Goal: Task Accomplishment & Management: Complete application form

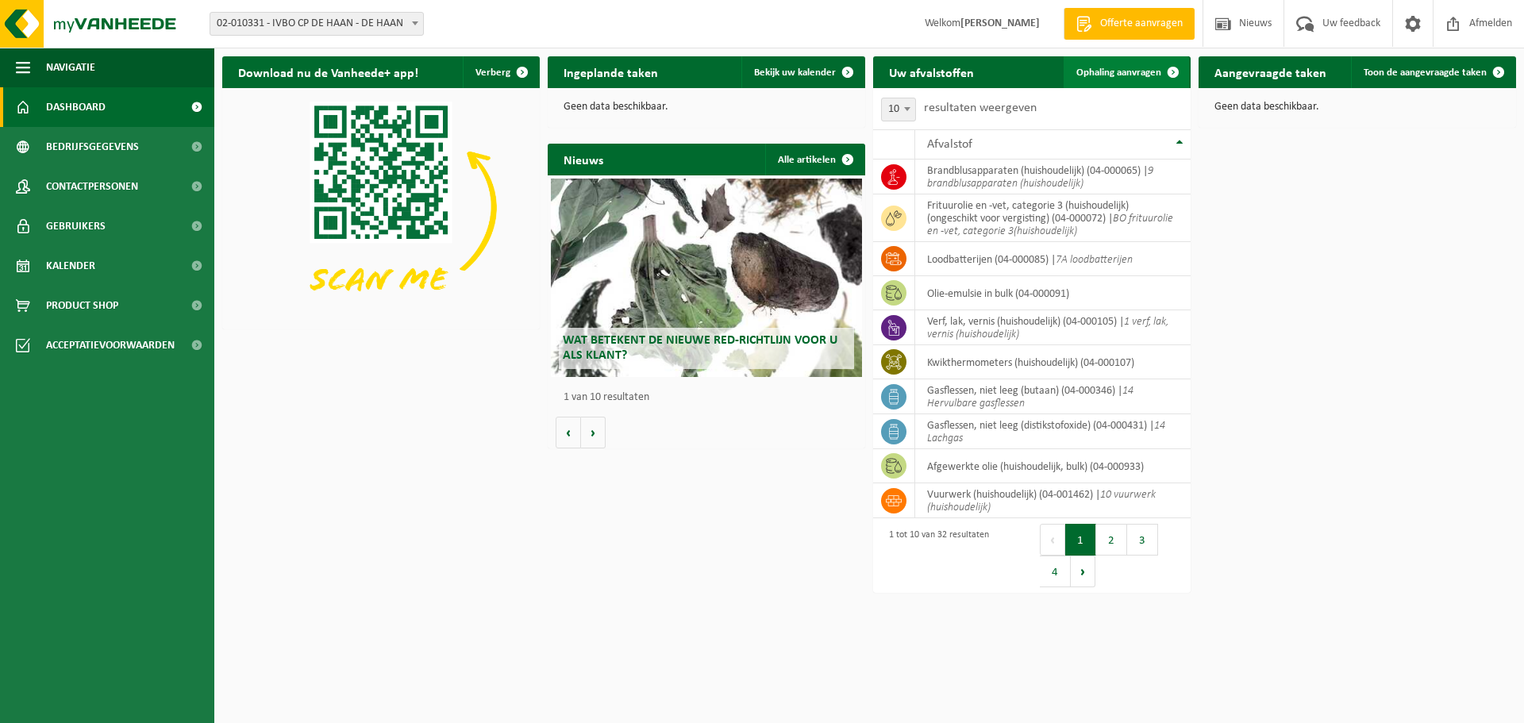
click at [1100, 69] on span "Ophaling aanvragen" at bounding box center [1118, 72] width 85 height 10
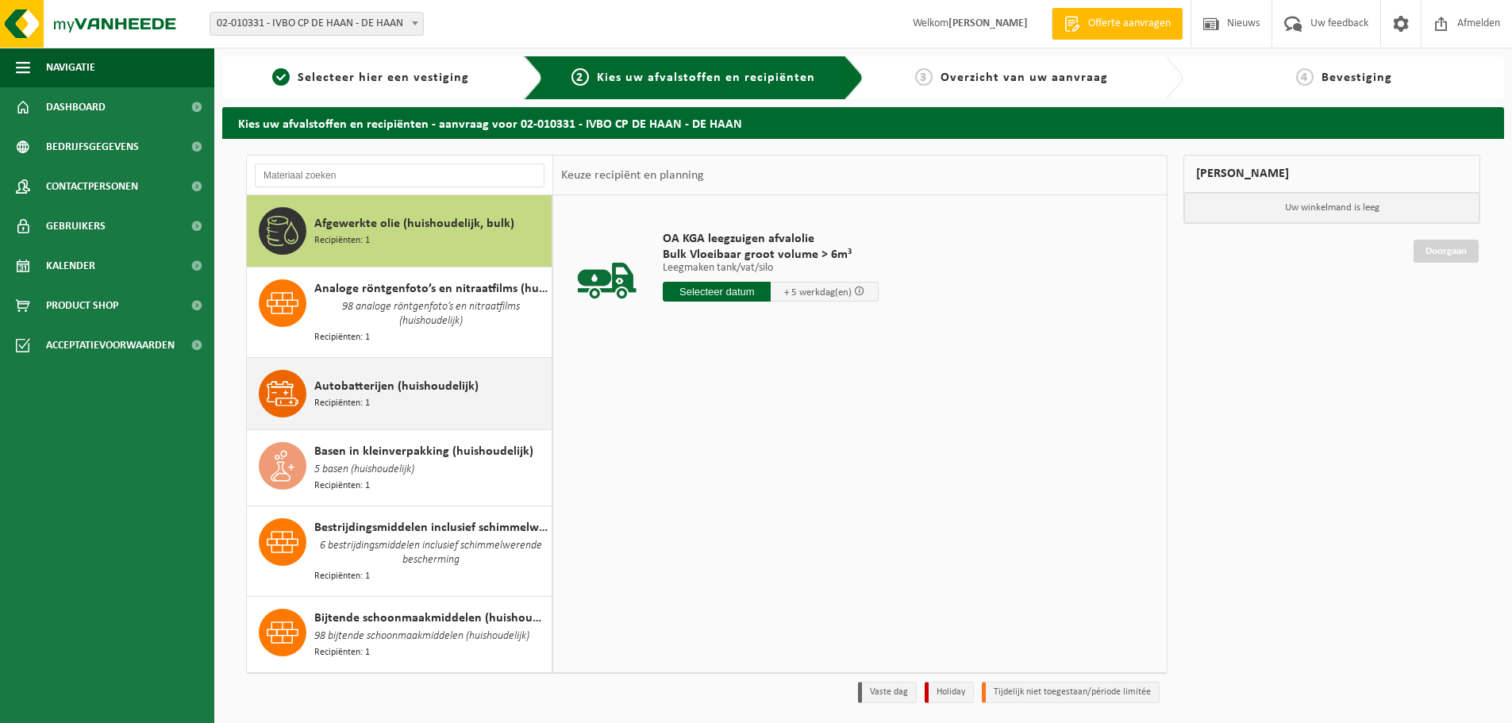
click at [365, 396] on span "Recipiënten: 1" at bounding box center [342, 403] width 56 height 15
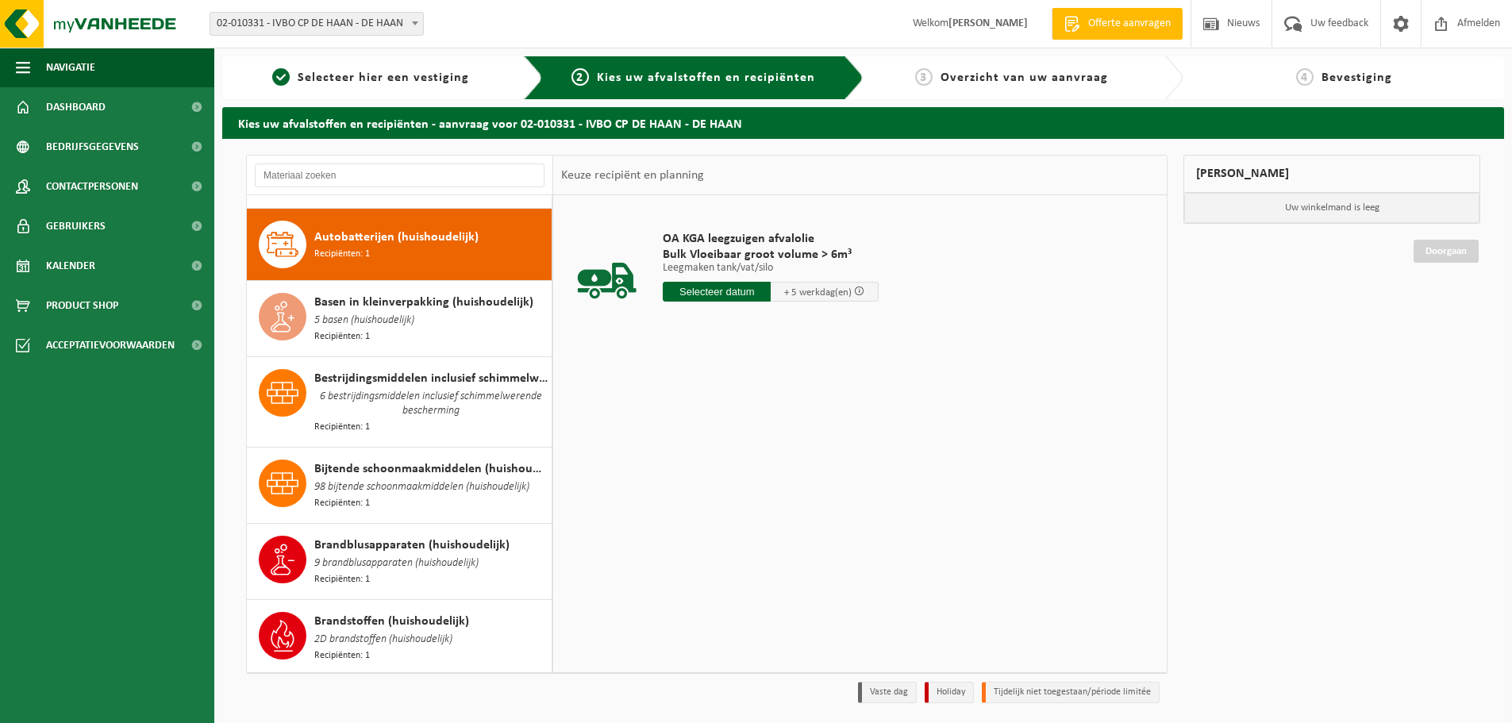
scroll to position [160, 0]
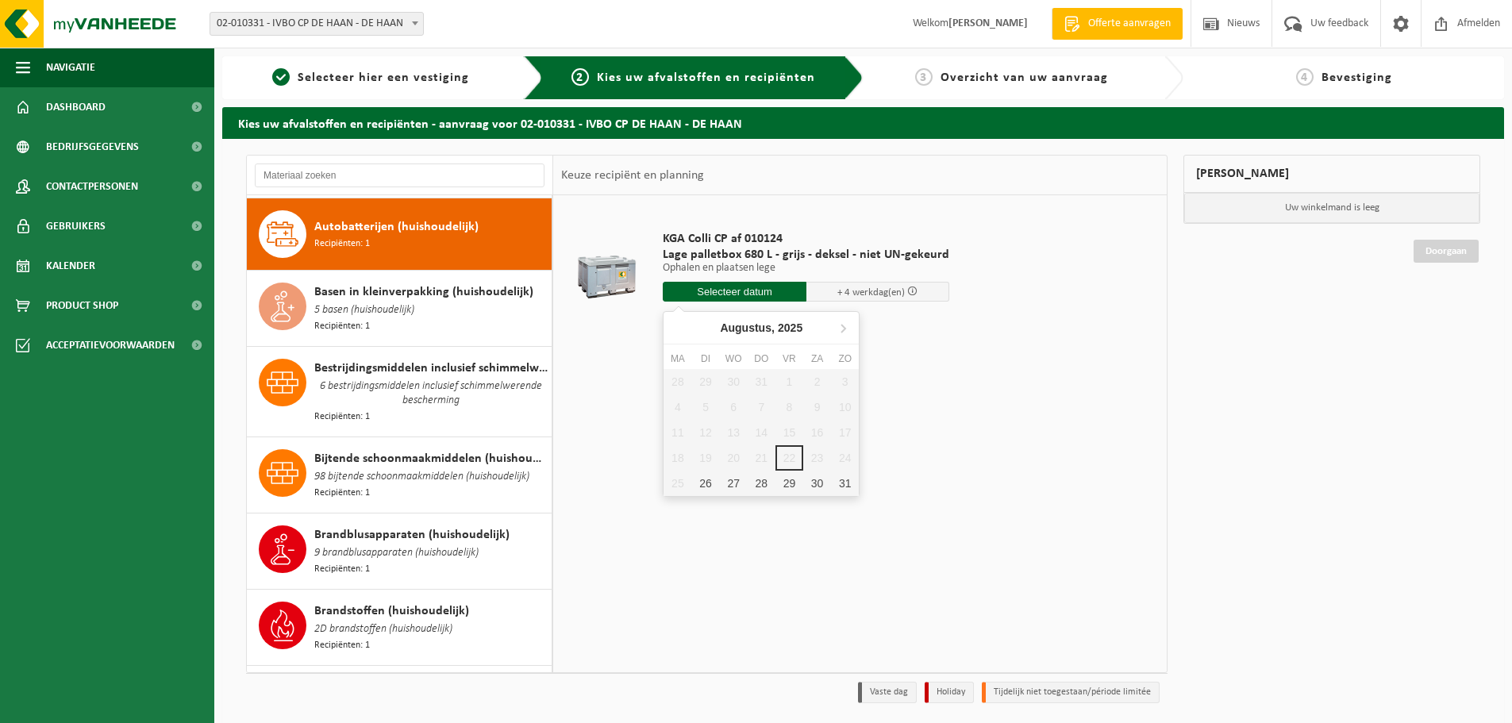
click at [707, 286] on input "text" at bounding box center [735, 292] width 144 height 20
click at [762, 484] on div "28" at bounding box center [762, 483] width 28 height 25
type input "Van 2025-08-28"
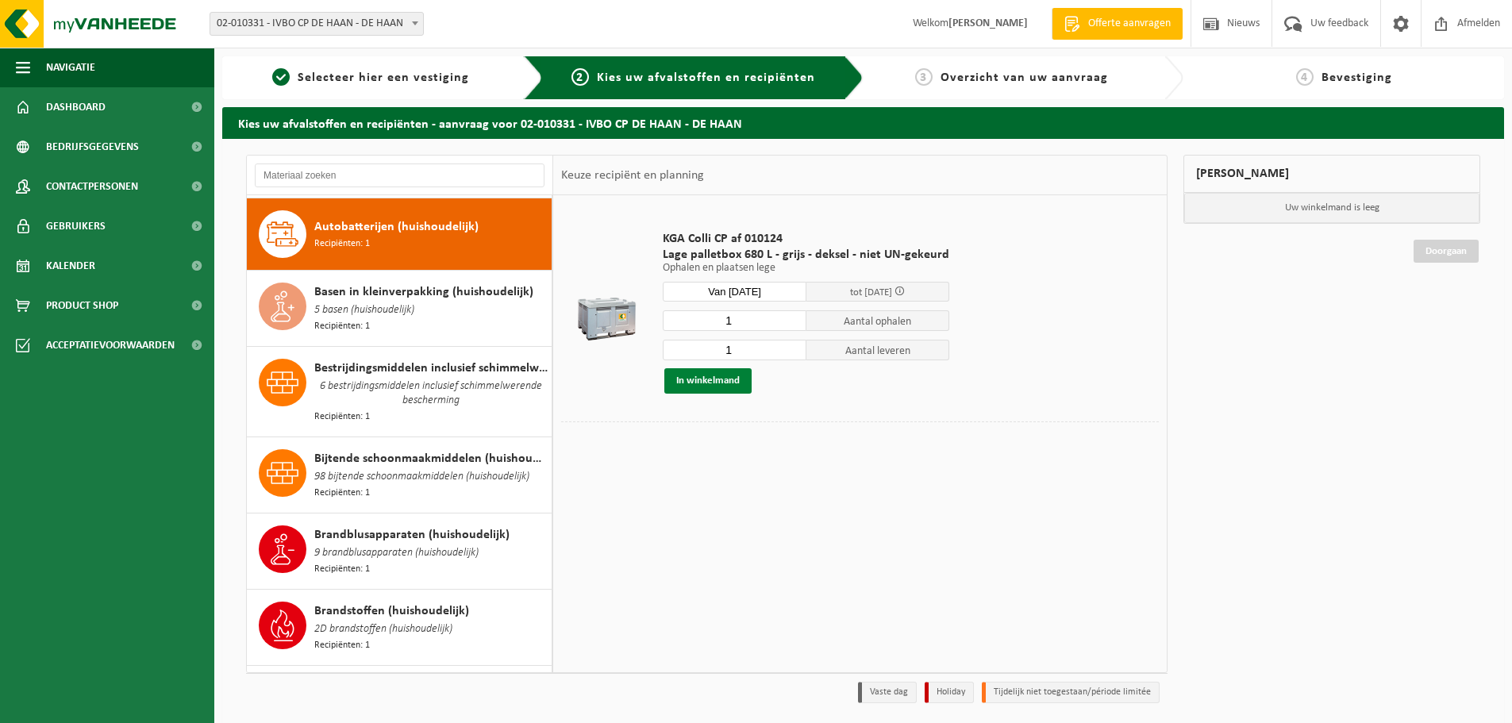
click at [708, 379] on button "In winkelmand" at bounding box center [707, 380] width 87 height 25
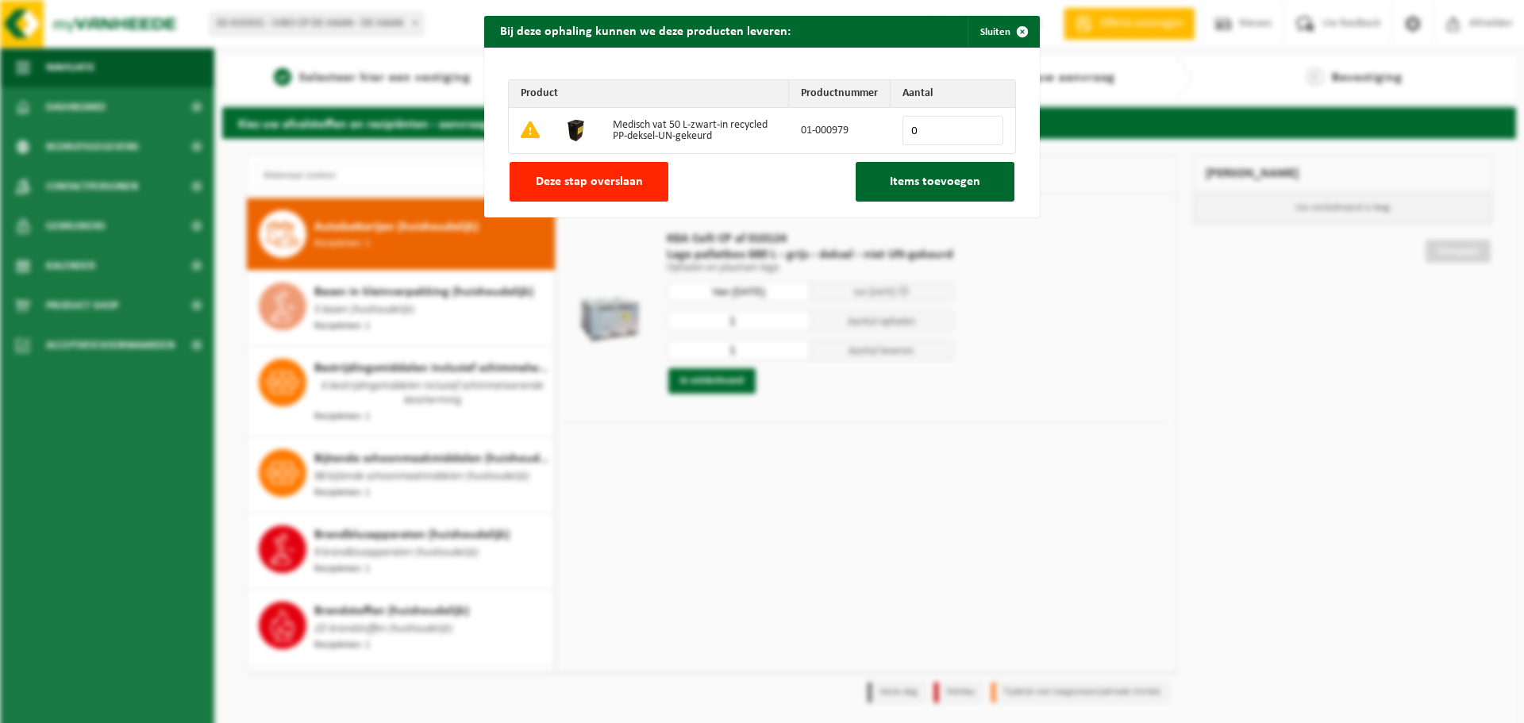
click at [981, 124] on input "0" at bounding box center [952, 130] width 101 height 29
type input "1"
click at [921, 186] on span "Items toevoegen" at bounding box center [935, 181] width 90 height 13
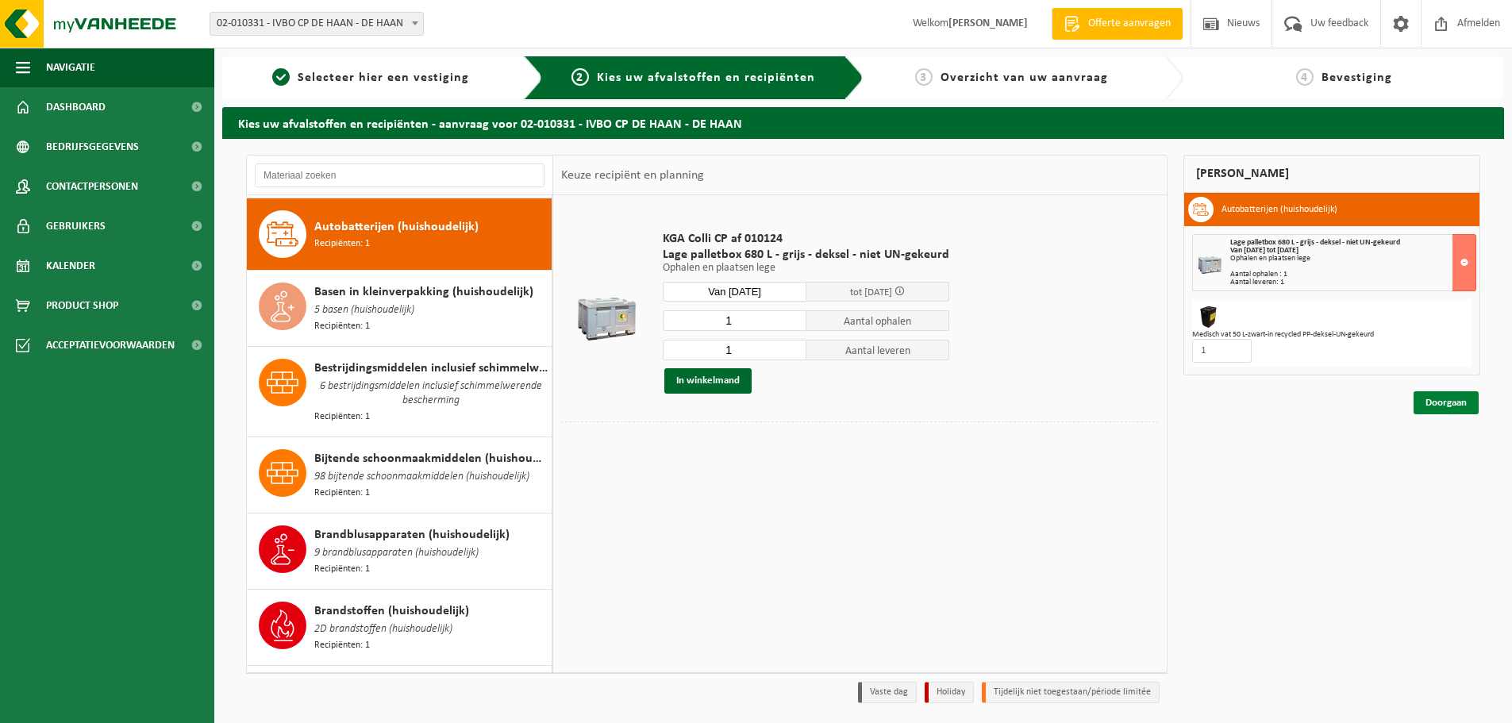
click at [1445, 402] on link "Doorgaan" at bounding box center [1445, 402] width 65 height 23
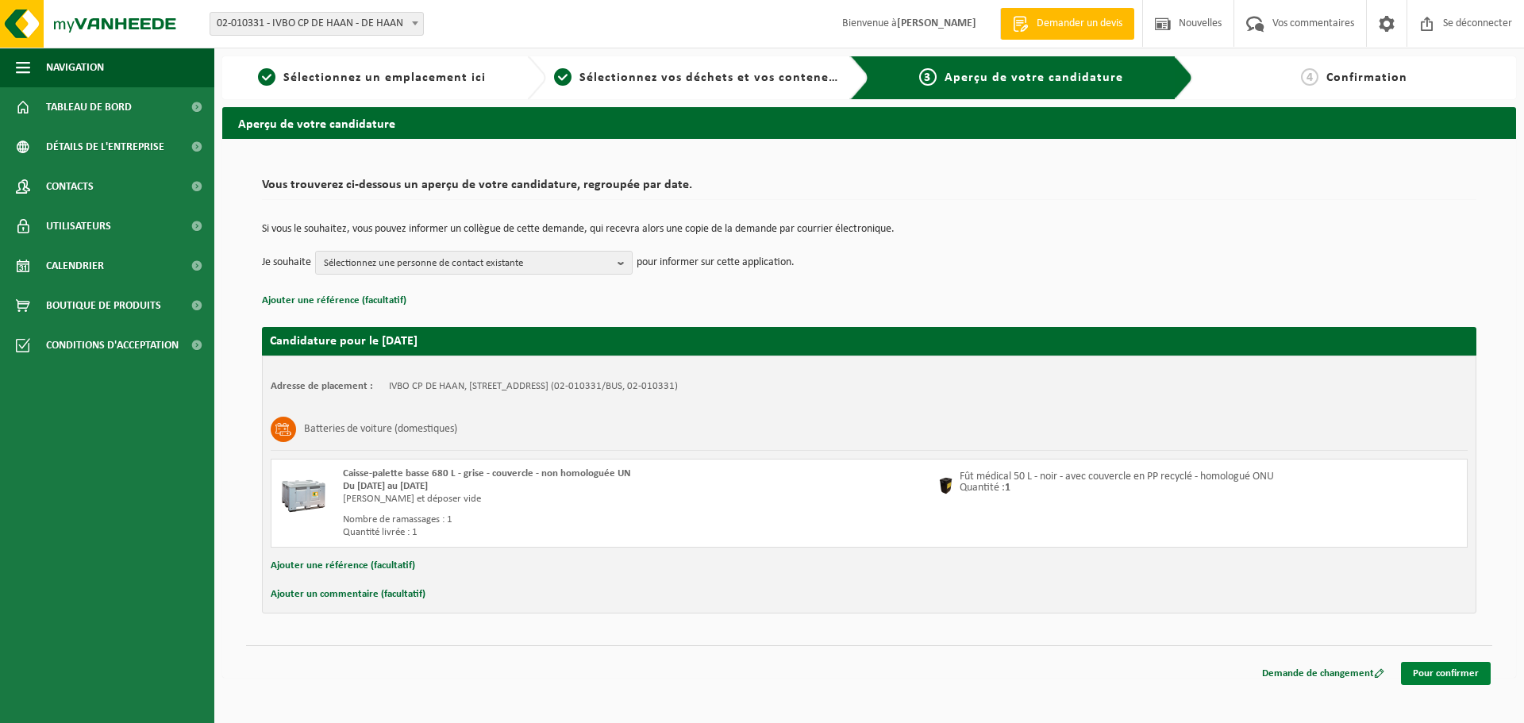
click at [1440, 673] on font "Pour confirmer" at bounding box center [1446, 673] width 66 height 10
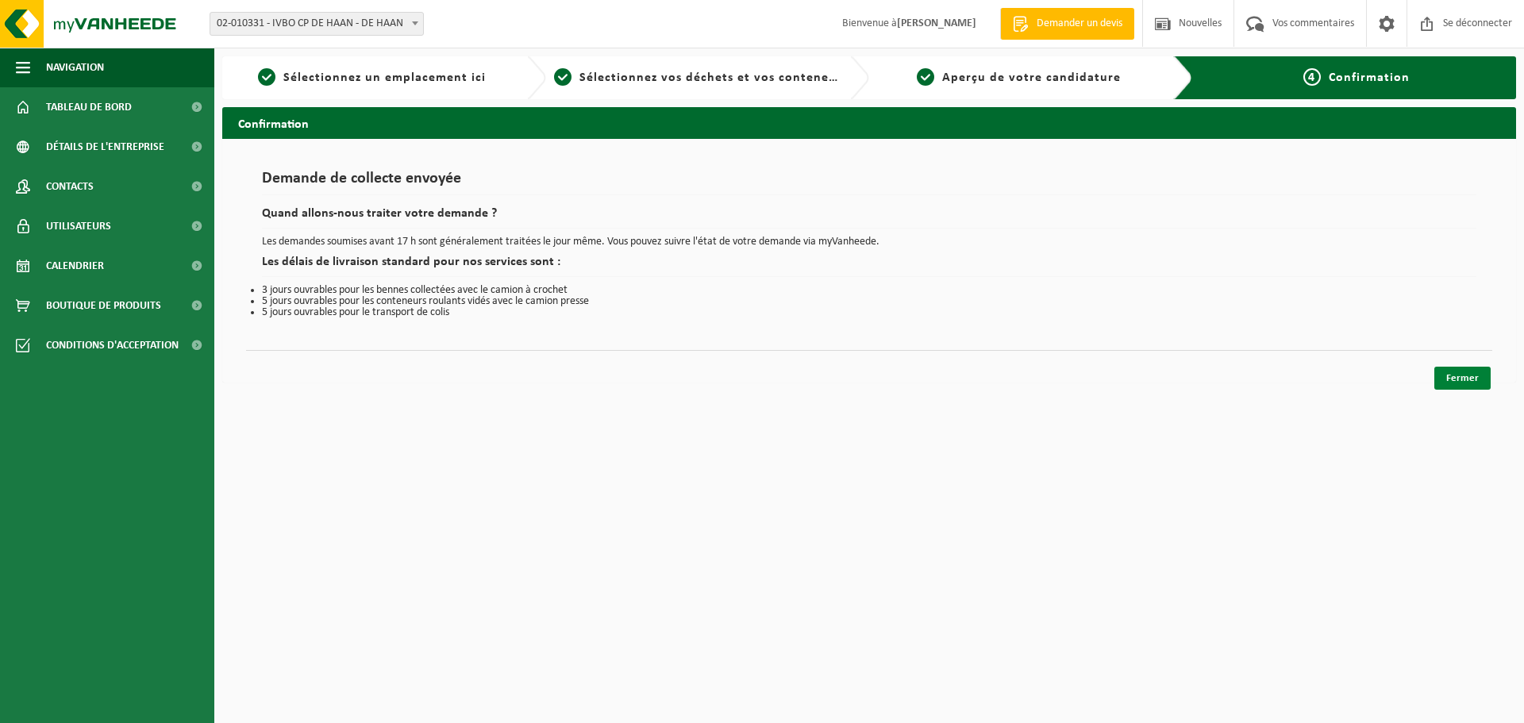
click at [1454, 370] on link "Fermer" at bounding box center [1462, 378] width 56 height 23
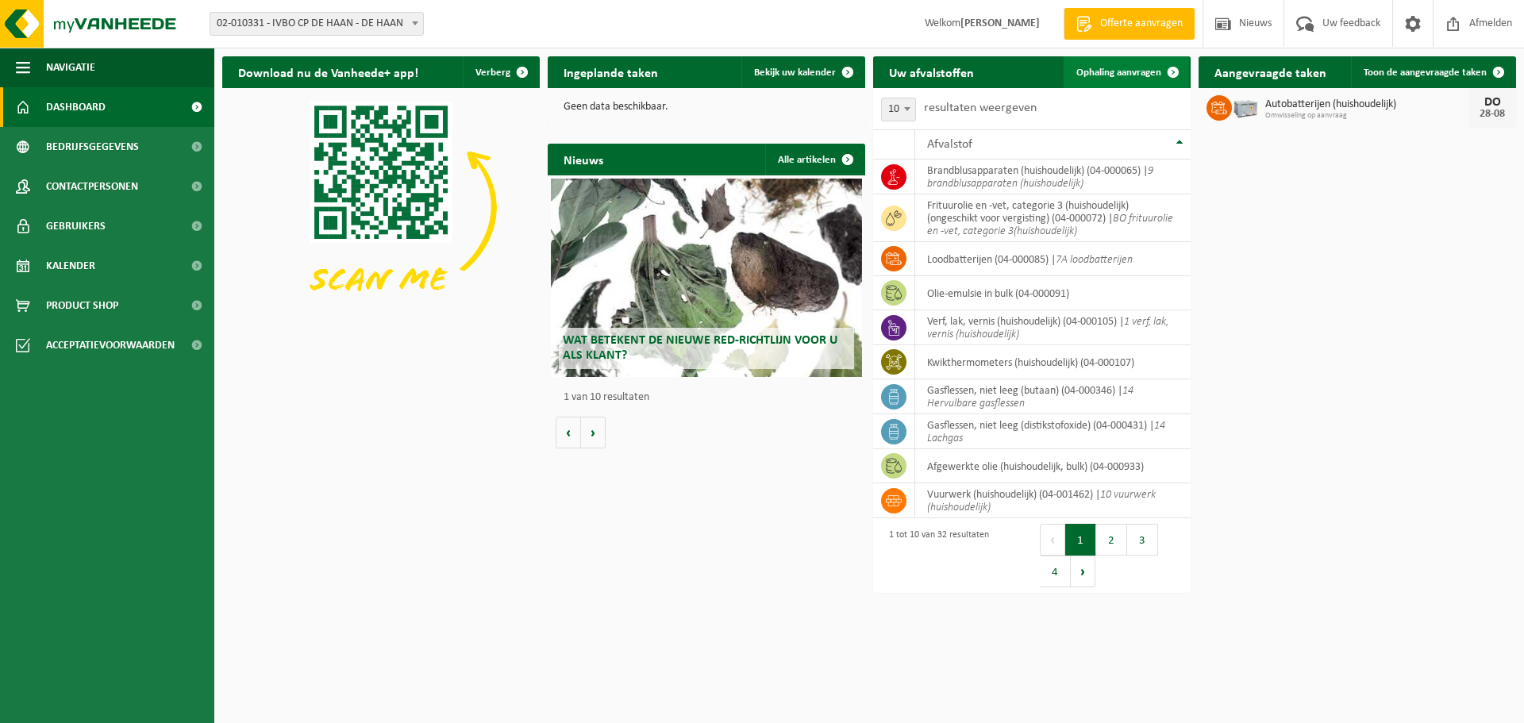
click at [1136, 75] on span "Ophaling aanvragen" at bounding box center [1118, 72] width 85 height 10
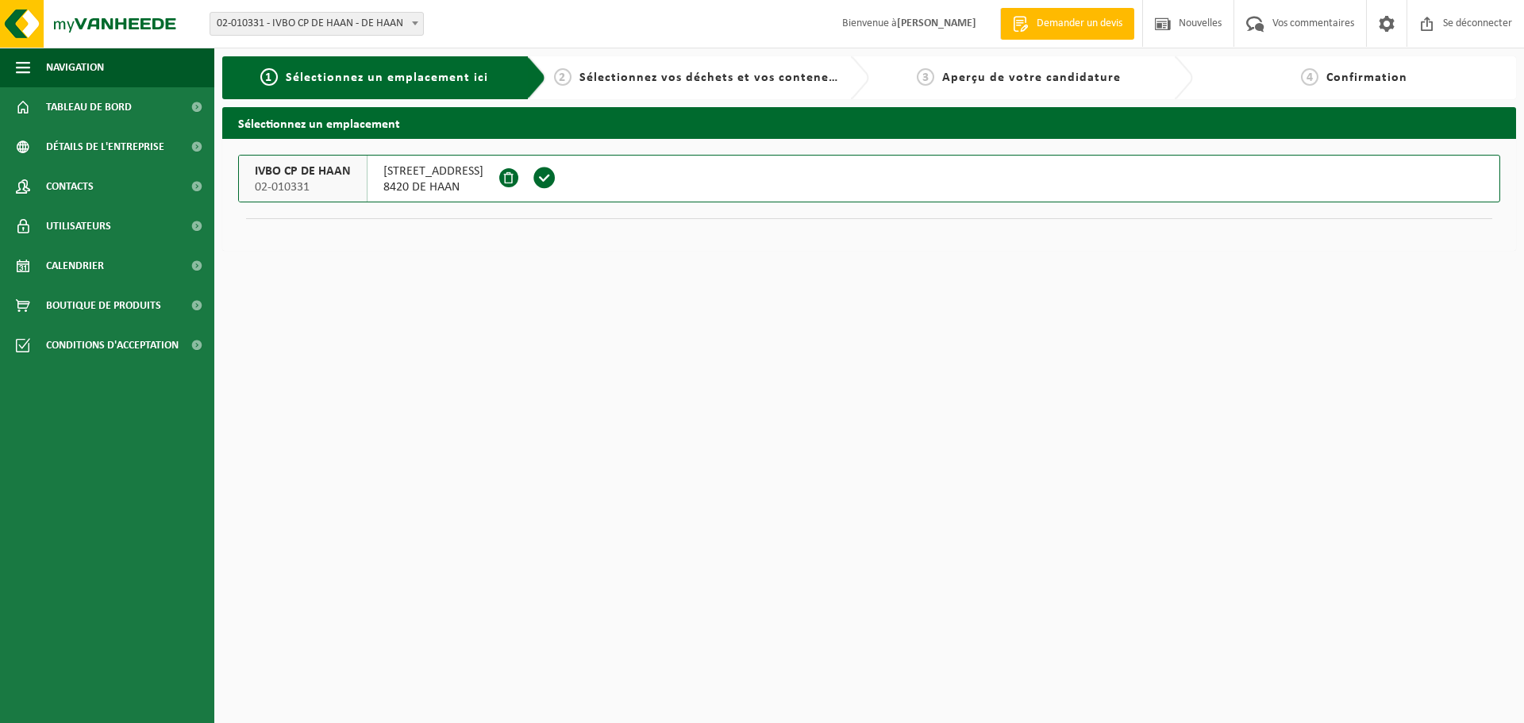
click at [532, 180] on span at bounding box center [544, 178] width 24 height 24
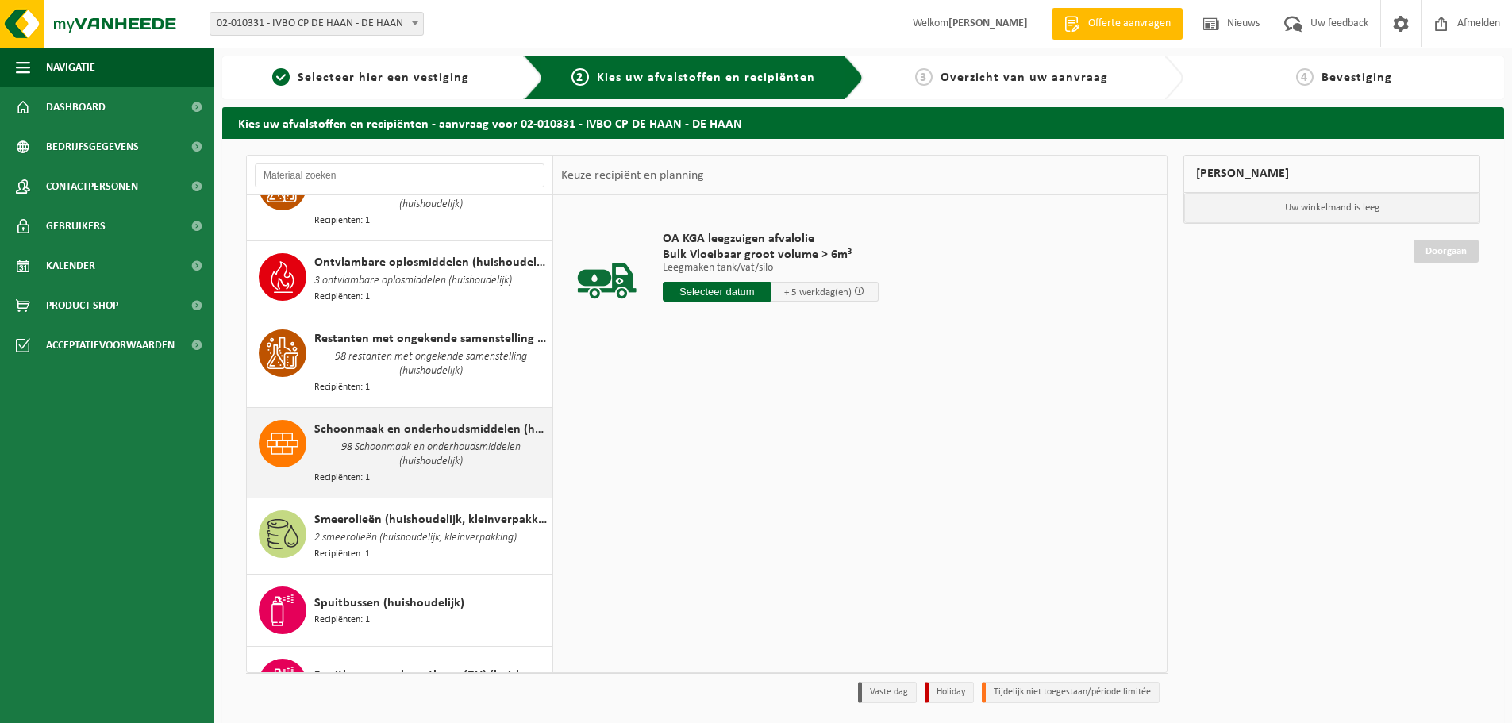
scroll to position [1825, 0]
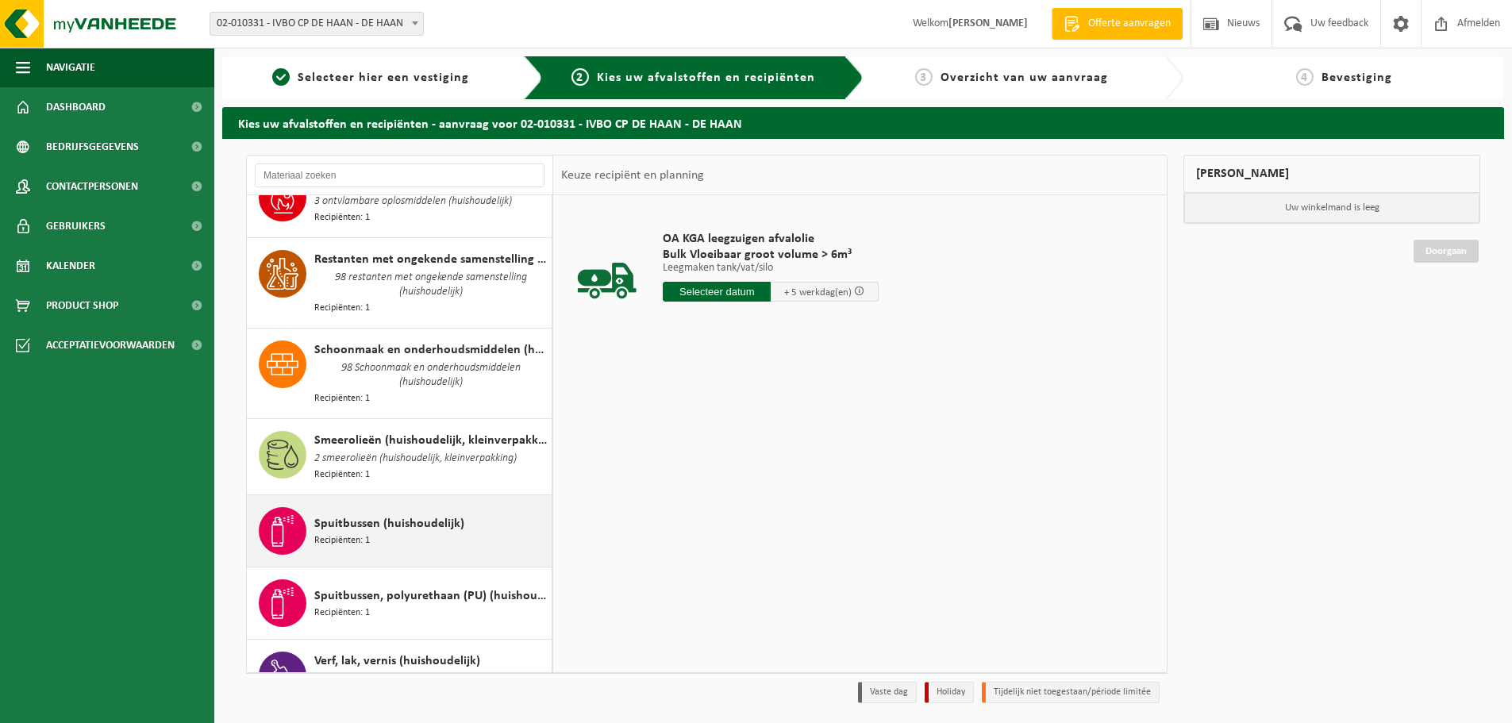
click at [362, 514] on span "Spuitbussen (huishoudelijk)" at bounding box center [389, 523] width 150 height 19
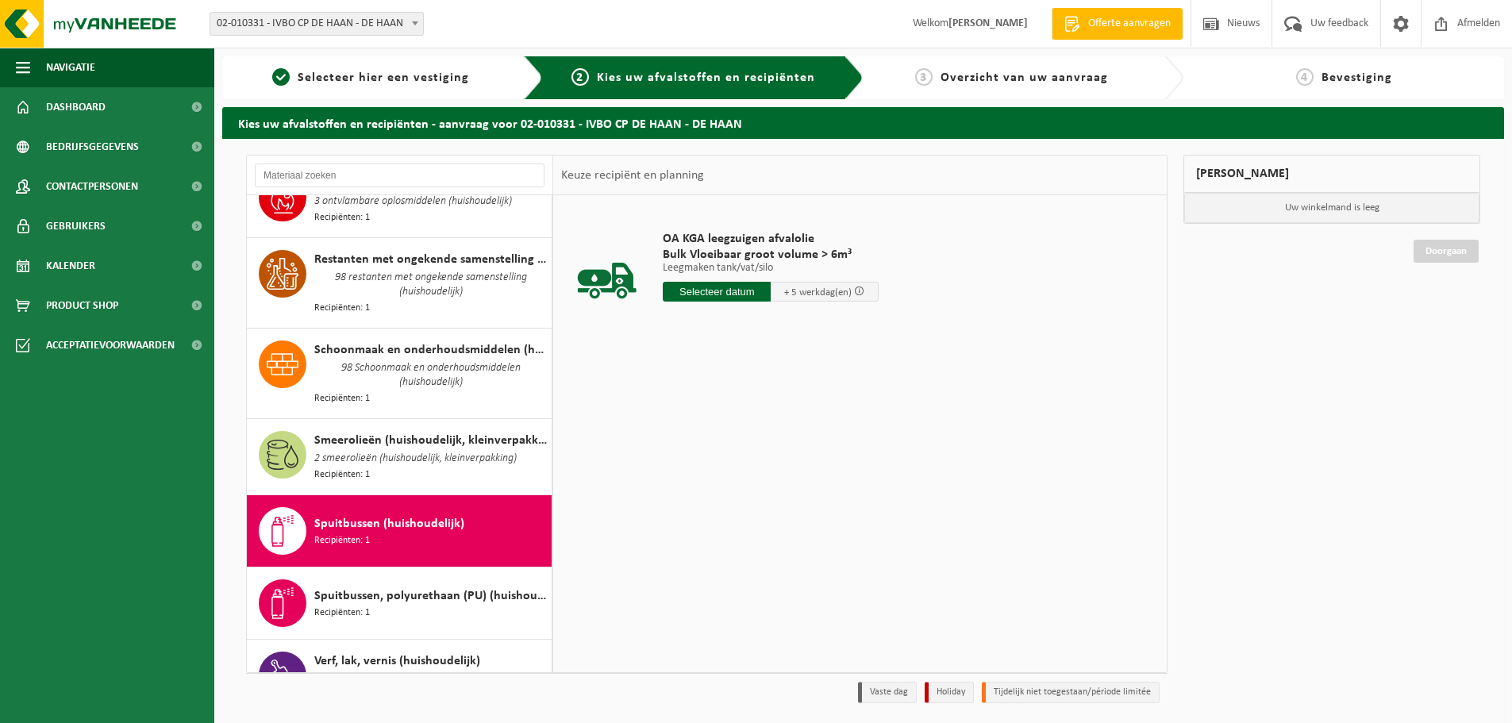
scroll to position [1963, 0]
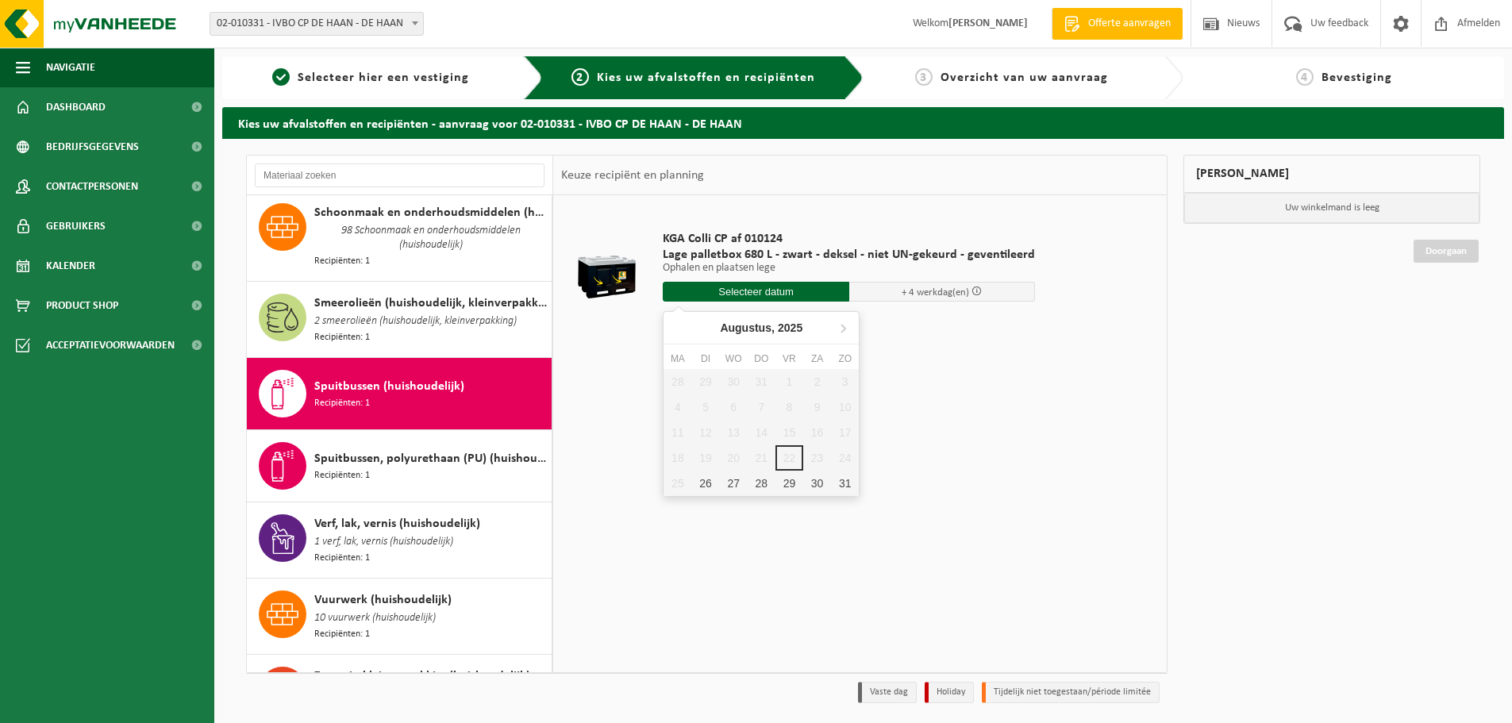
click at [725, 287] on input "text" at bounding box center [756, 292] width 186 height 20
click at [755, 480] on div "28" at bounding box center [762, 483] width 28 height 25
type input "Van 2025-08-28"
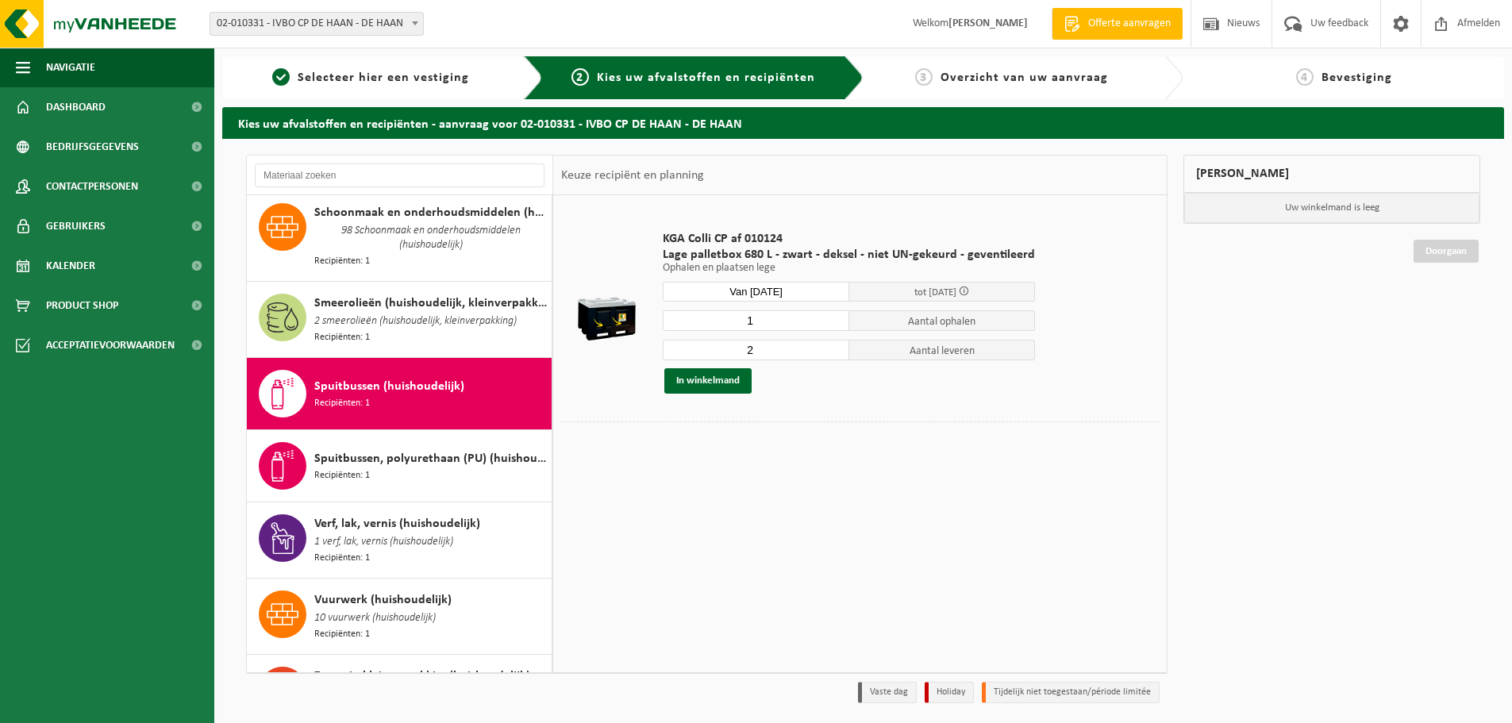
click at [828, 345] on input "2" at bounding box center [756, 350] width 186 height 21
type input "3"
click at [828, 345] on input "3" at bounding box center [756, 350] width 186 height 21
click at [708, 385] on button "In winkelmand" at bounding box center [707, 380] width 87 height 25
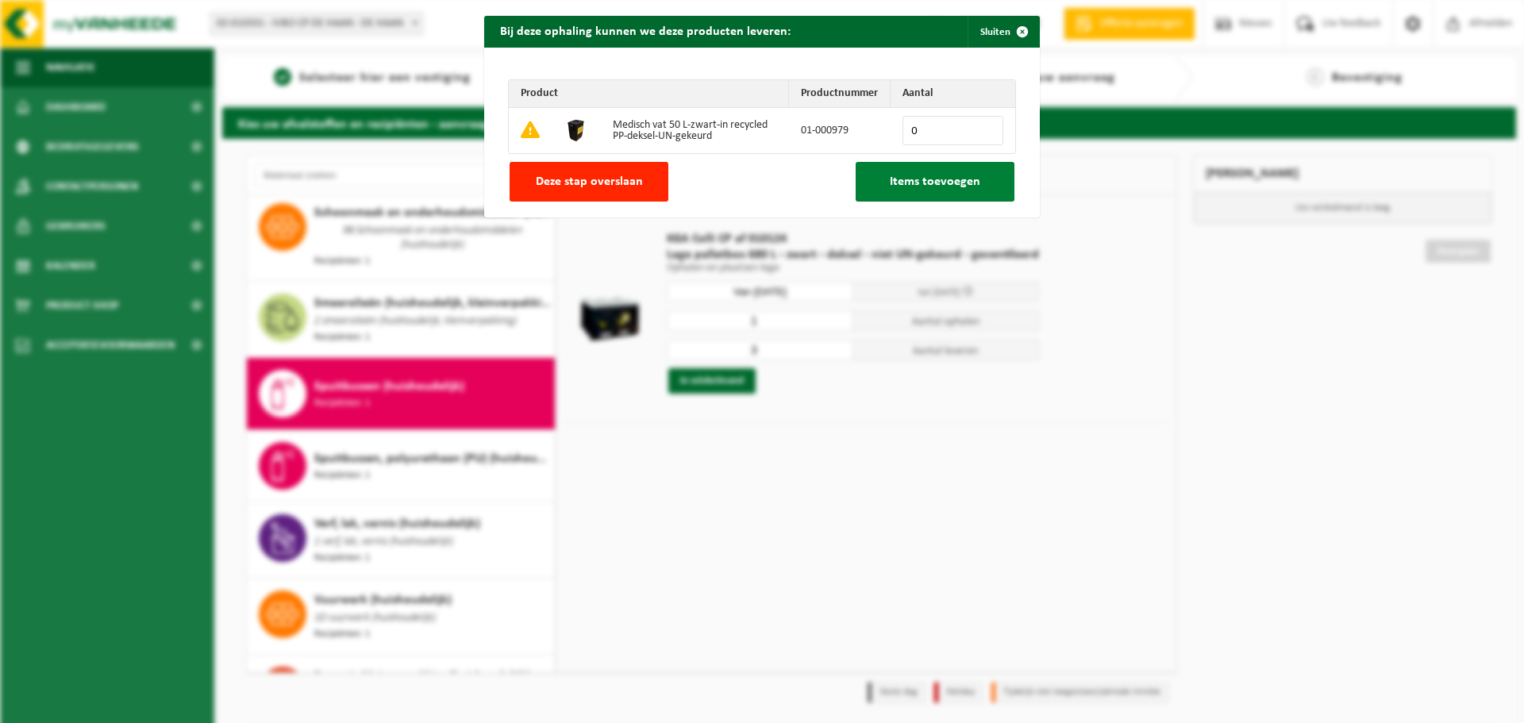
click at [901, 185] on span "Items toevoegen" at bounding box center [935, 181] width 90 height 13
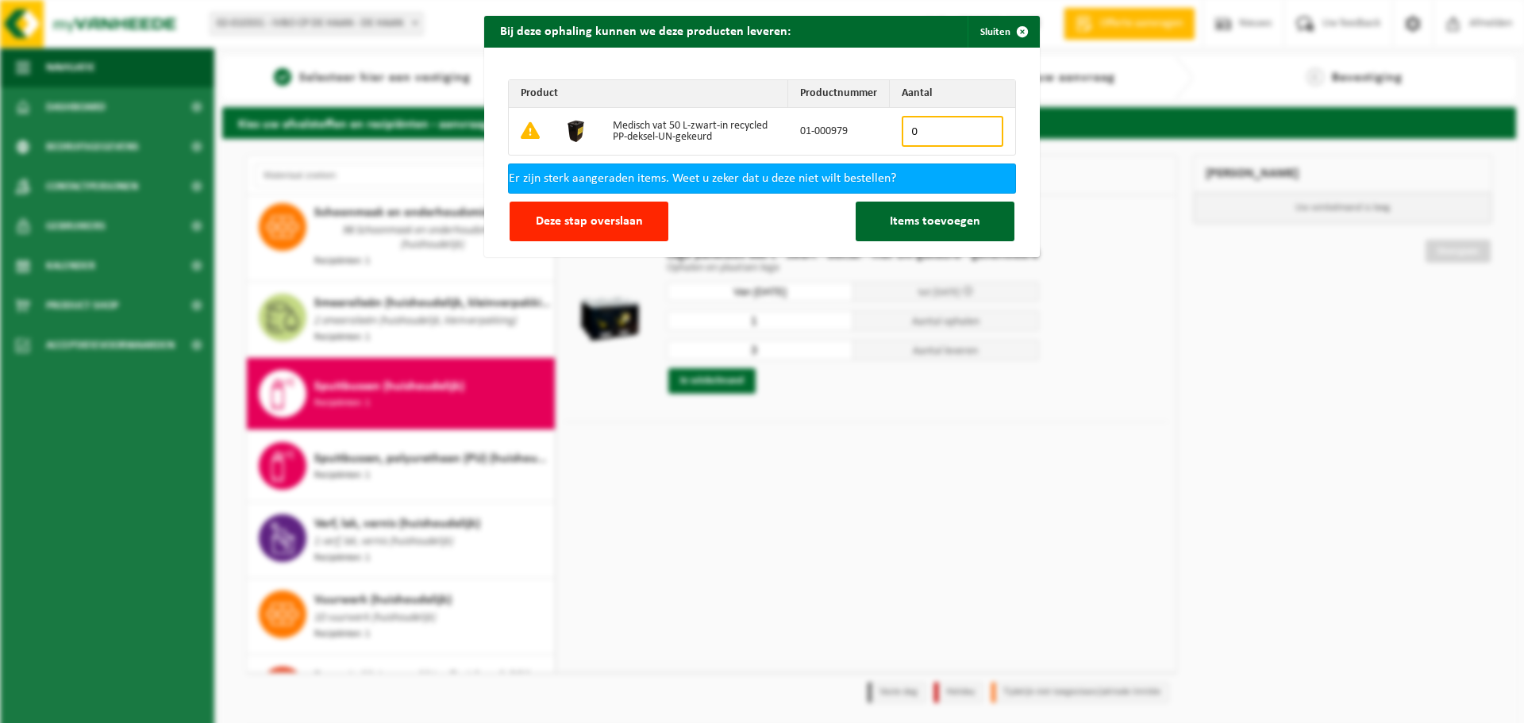
click at [922, 129] on input "0" at bounding box center [952, 131] width 102 height 31
click at [579, 236] on button "Deze stap overslaan" at bounding box center [588, 222] width 159 height 40
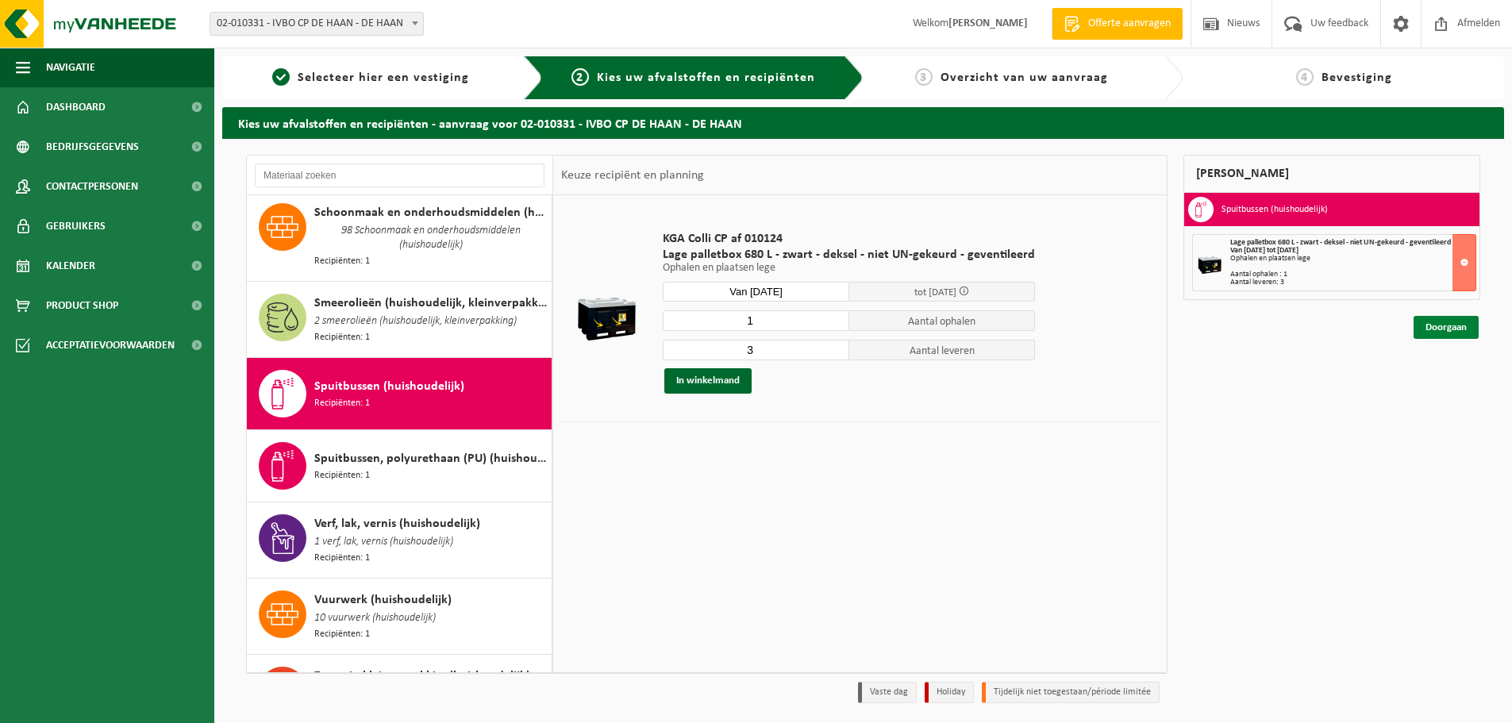
click at [1428, 325] on link "Doorgaan" at bounding box center [1445, 327] width 65 height 23
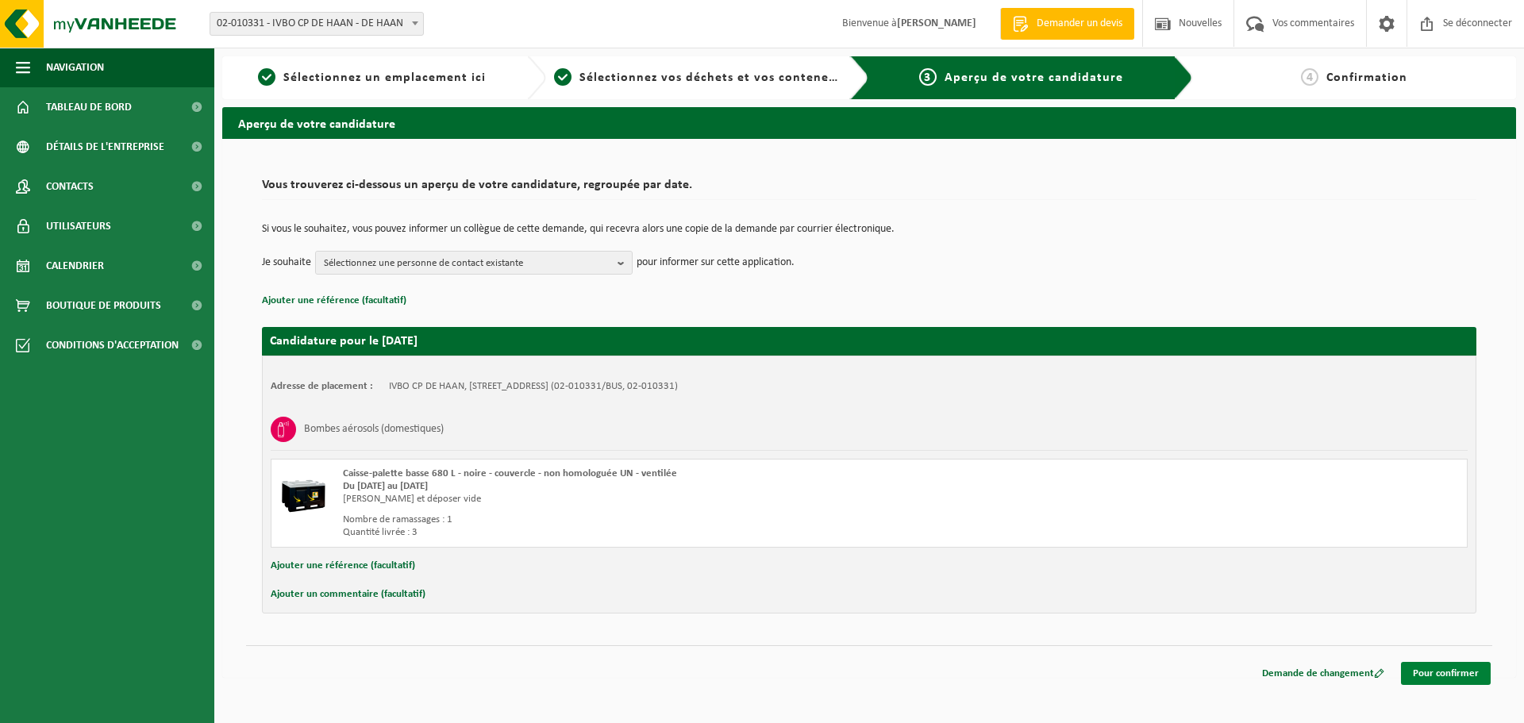
click at [1455, 674] on font "Pour confirmer" at bounding box center [1446, 673] width 66 height 10
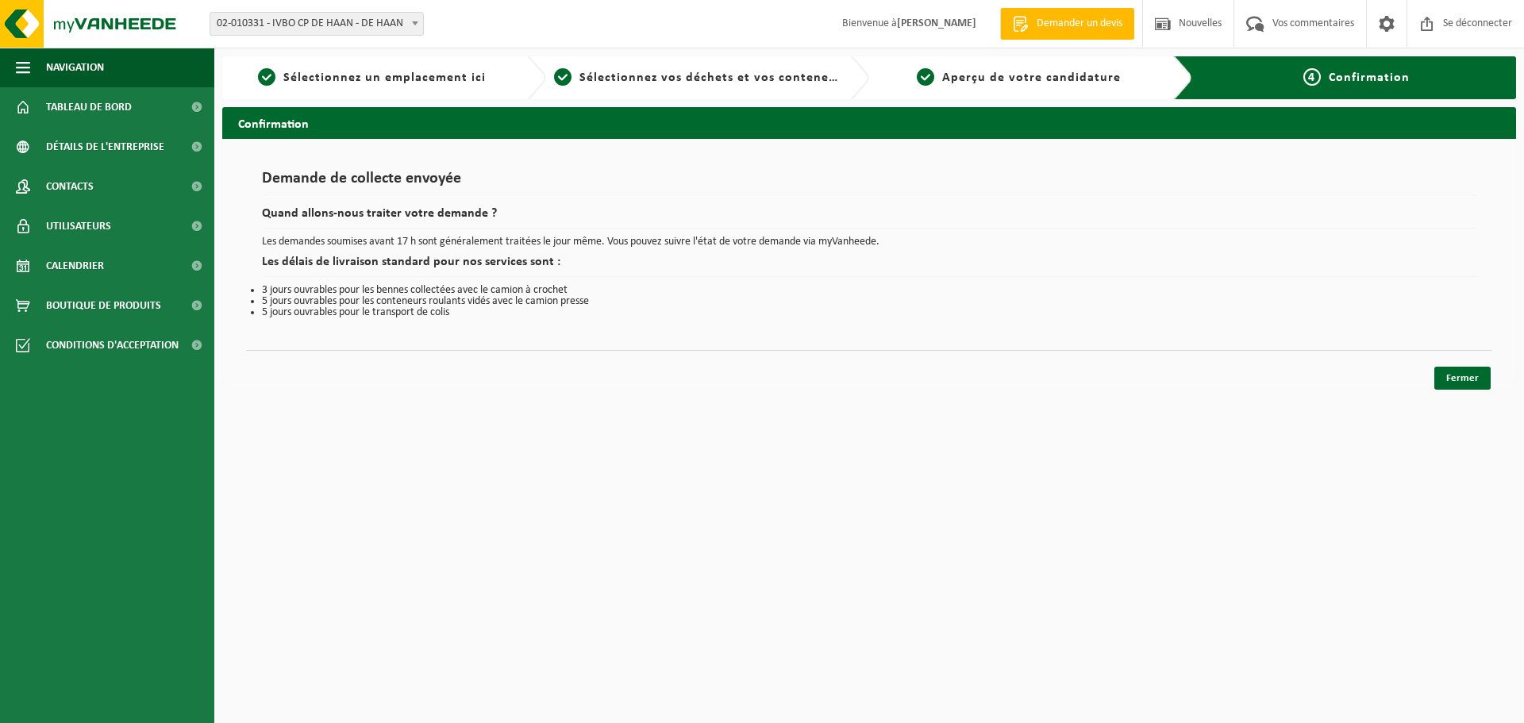
click at [1463, 326] on div "Demande de collecte envoyée Quand allons-nous traiter votre demande ? Les deman…" at bounding box center [869, 244] width 1246 height 179
click at [1467, 371] on link "Fermer" at bounding box center [1462, 378] width 56 height 23
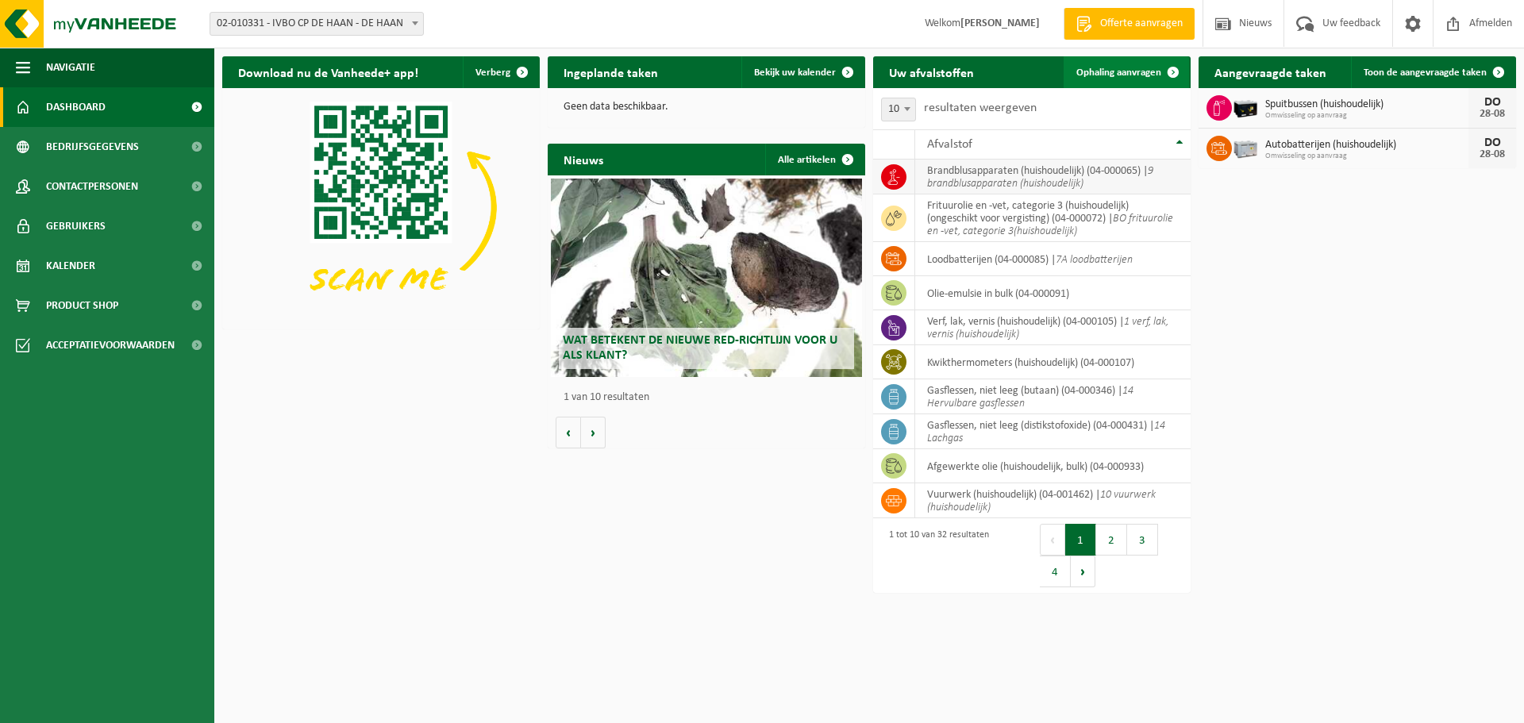
click at [1116, 74] on span "Ophaling aanvragen" at bounding box center [1118, 72] width 85 height 10
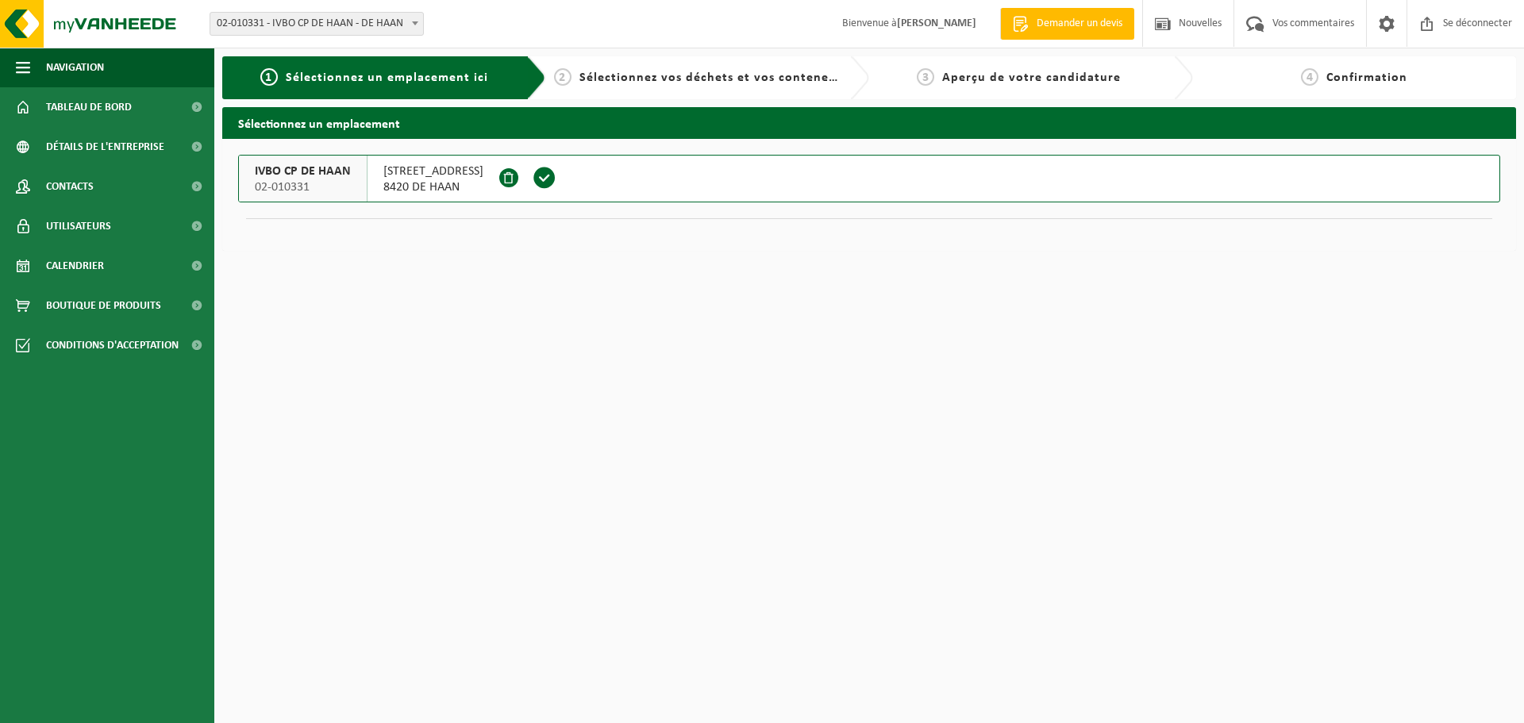
click at [532, 174] on span at bounding box center [544, 178] width 24 height 24
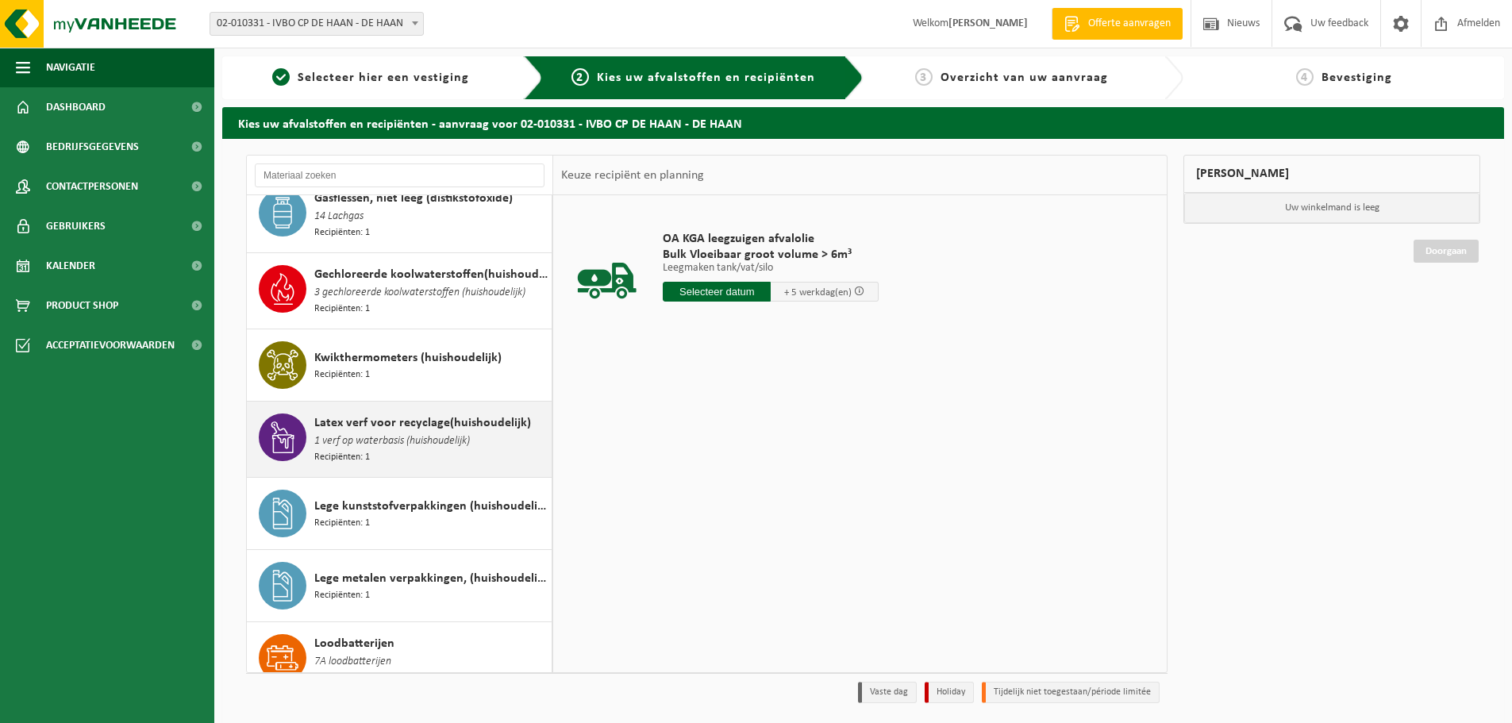
scroll to position [952, 0]
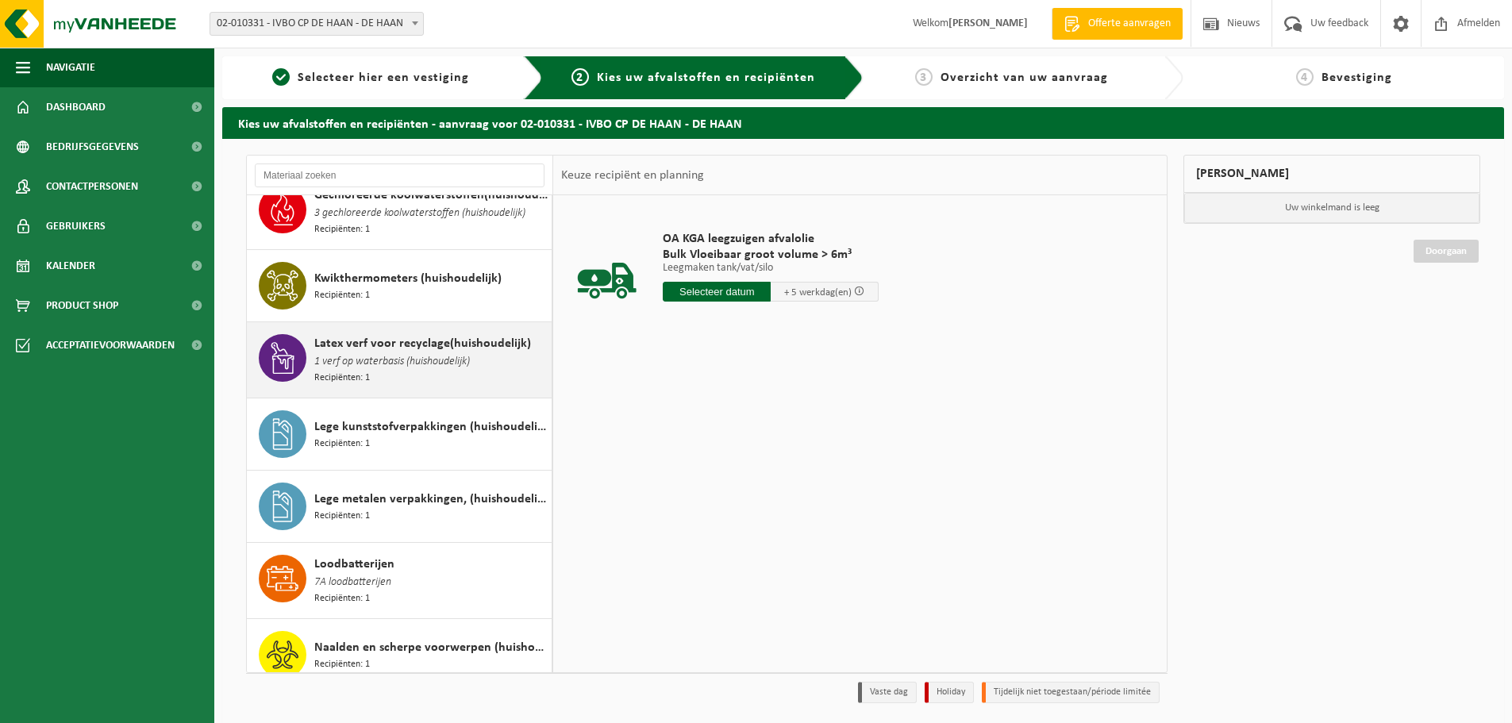
click at [370, 350] on div "Latex verf voor recyclage(huishoudelijk) 1 verf op waterbasis (huishoudelijk) R…" at bounding box center [430, 360] width 233 height 52
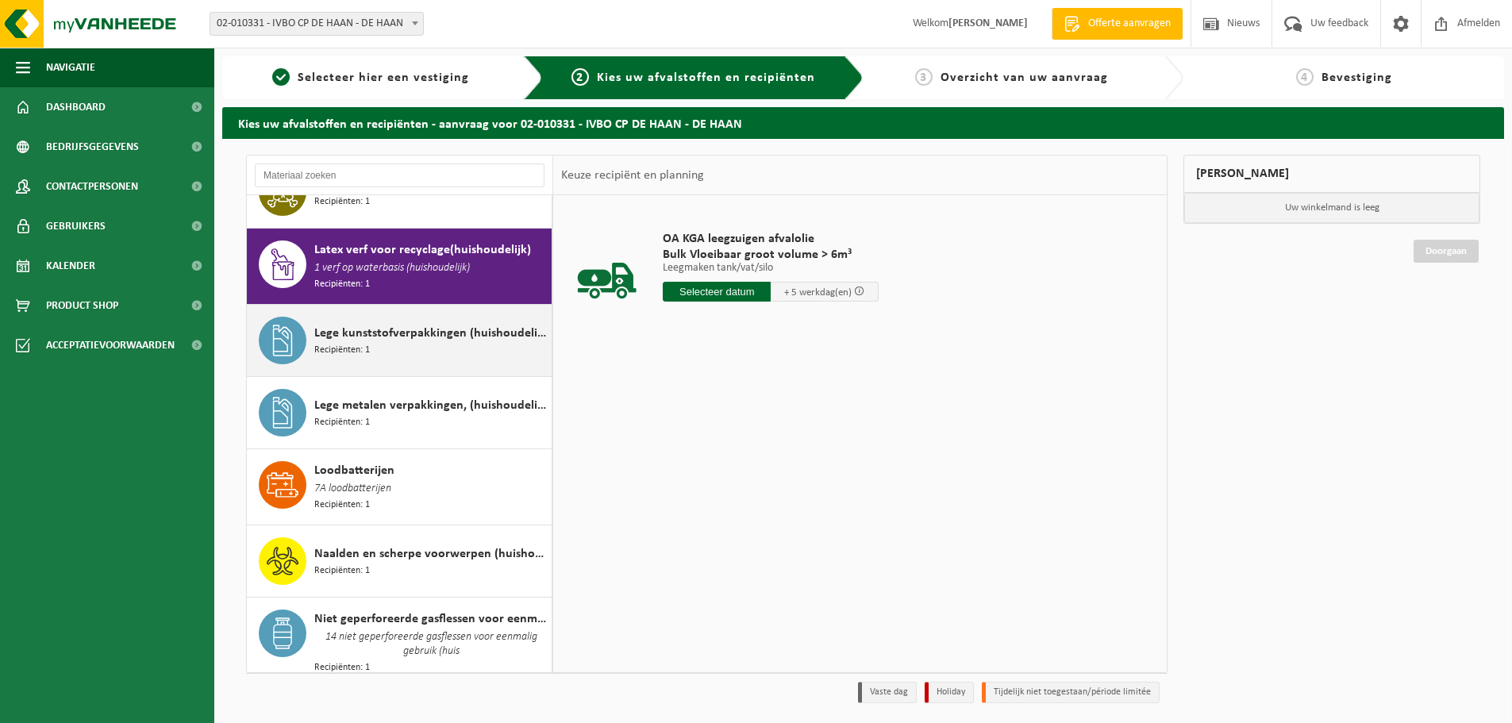
scroll to position [1054, 0]
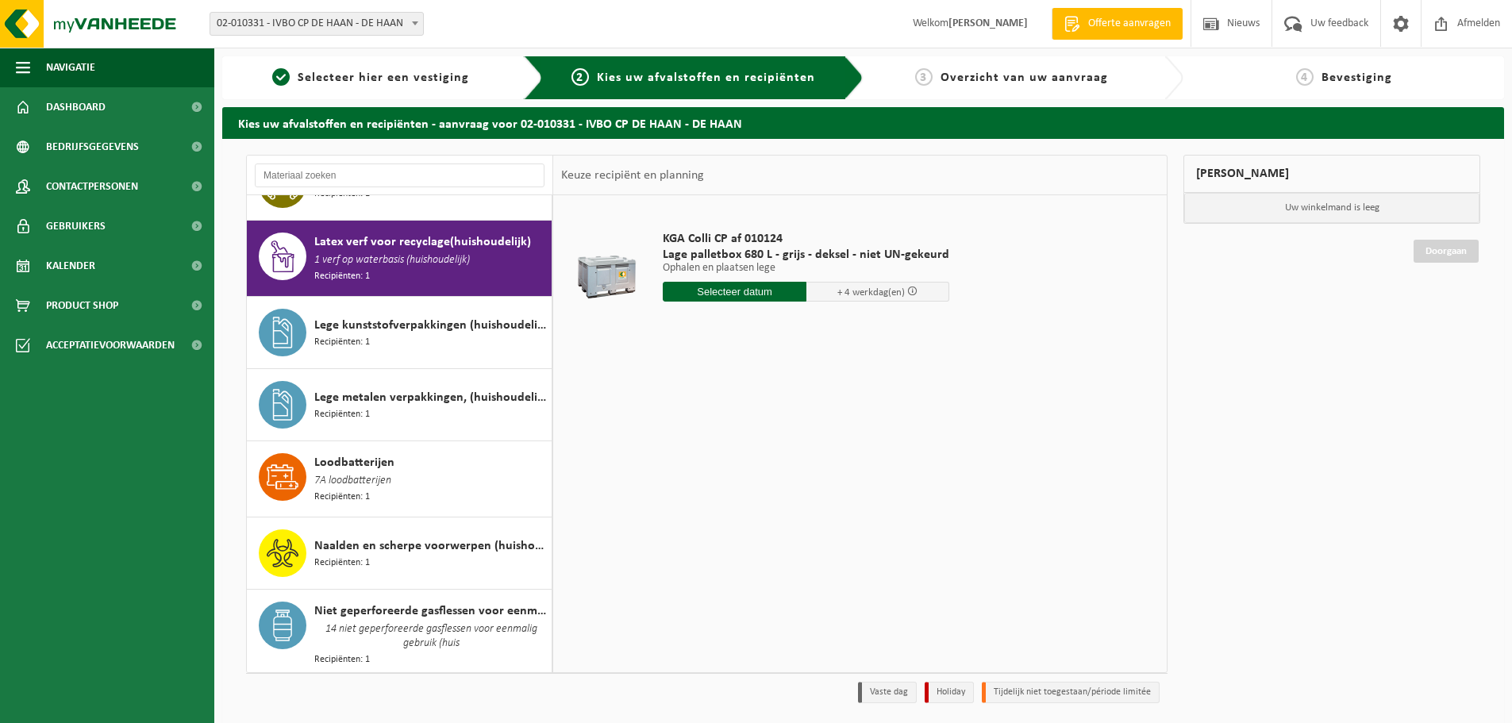
click at [733, 286] on input "text" at bounding box center [735, 292] width 144 height 20
click at [755, 482] on div "28" at bounding box center [762, 483] width 28 height 25
type input "Van 2025-08-28"
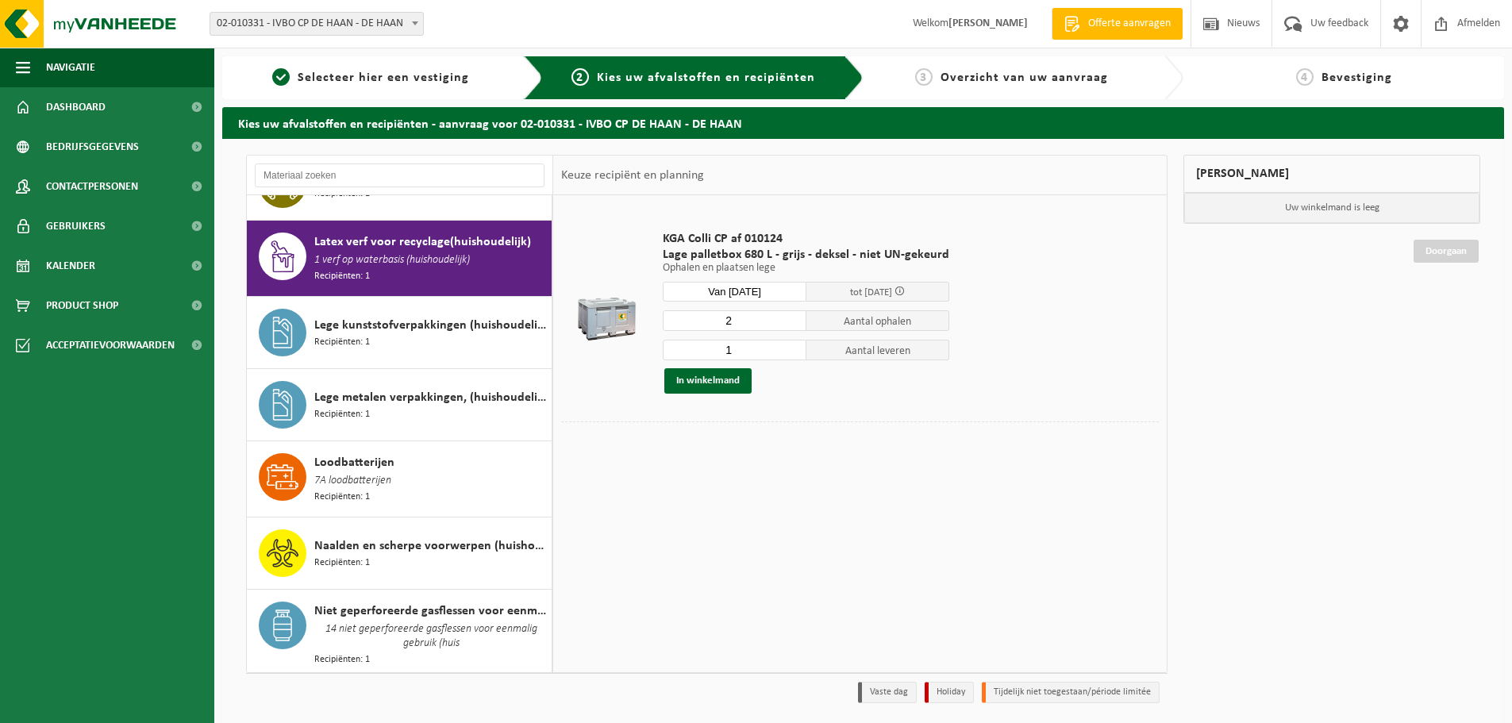
click at [790, 316] on input "2" at bounding box center [735, 320] width 144 height 21
click at [790, 316] on input "3" at bounding box center [735, 320] width 144 height 21
click at [790, 316] on input "4" at bounding box center [735, 320] width 144 height 21
click at [790, 316] on input "5" at bounding box center [735, 320] width 144 height 21
click at [790, 316] on input "6" at bounding box center [735, 320] width 144 height 21
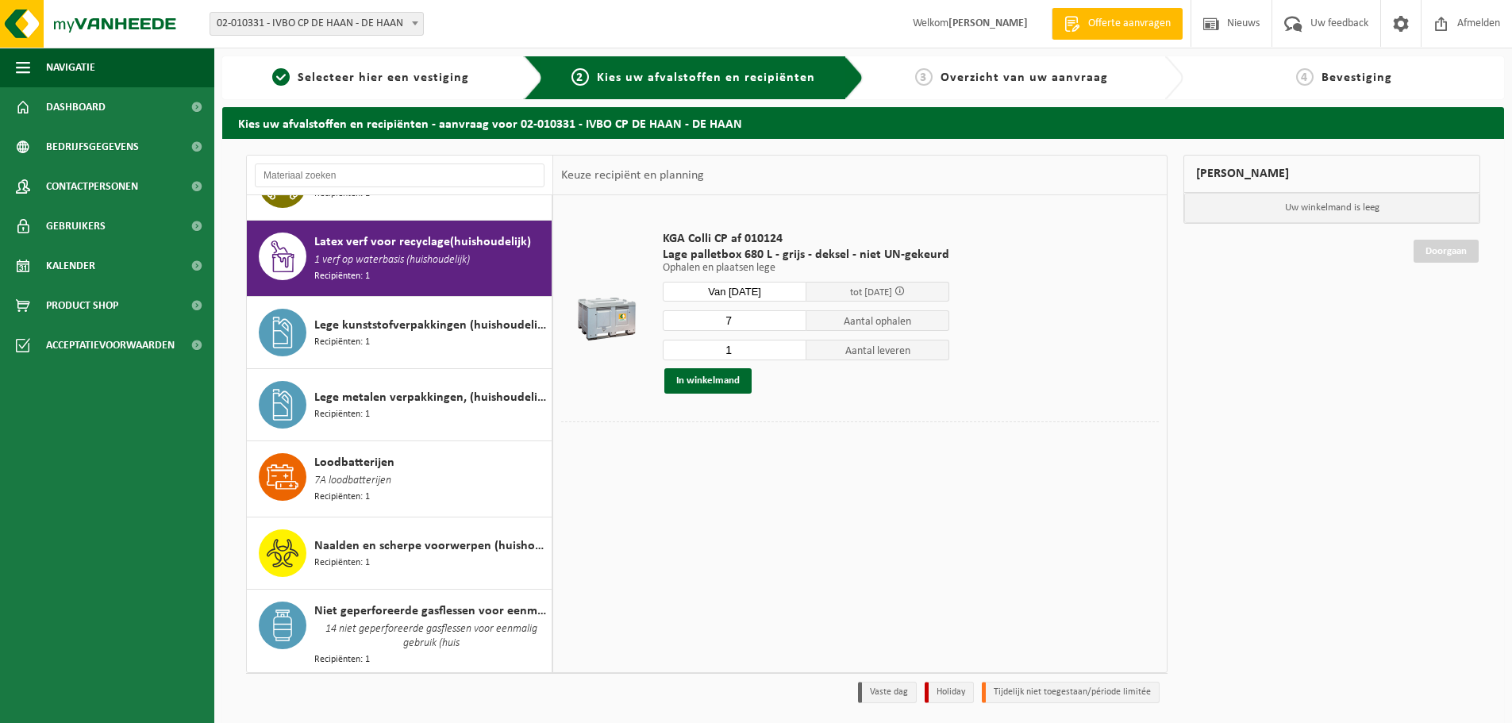
type input "7"
click at [790, 316] on input "7" at bounding box center [735, 320] width 144 height 21
click at [792, 348] on input "2" at bounding box center [735, 350] width 144 height 21
click at [792, 348] on input "3" at bounding box center [735, 350] width 144 height 21
click at [792, 348] on input "5" at bounding box center [735, 350] width 144 height 21
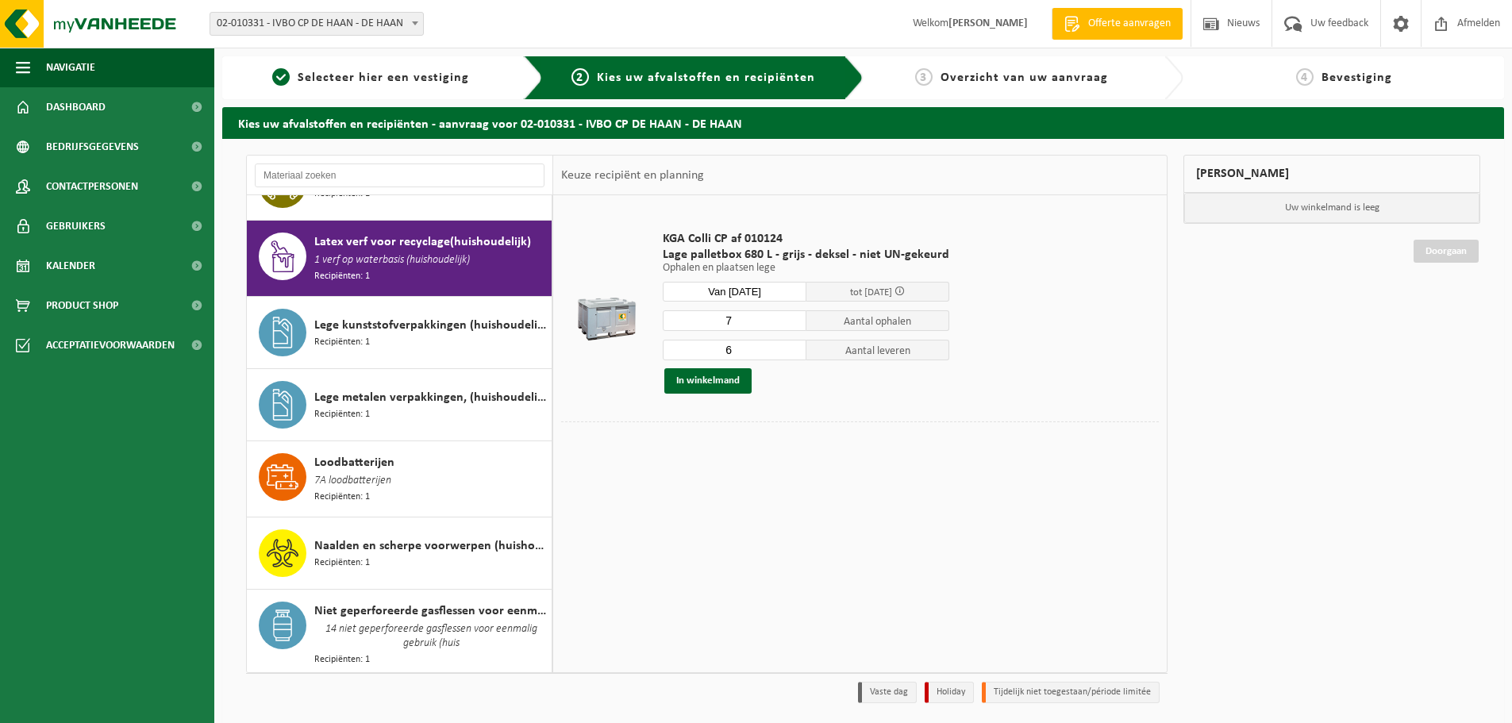
click at [792, 348] on input "6" at bounding box center [735, 350] width 144 height 21
type input "7"
click at [792, 347] on input "7" at bounding box center [735, 350] width 144 height 21
click at [735, 383] on button "In winkelmand" at bounding box center [707, 380] width 87 height 25
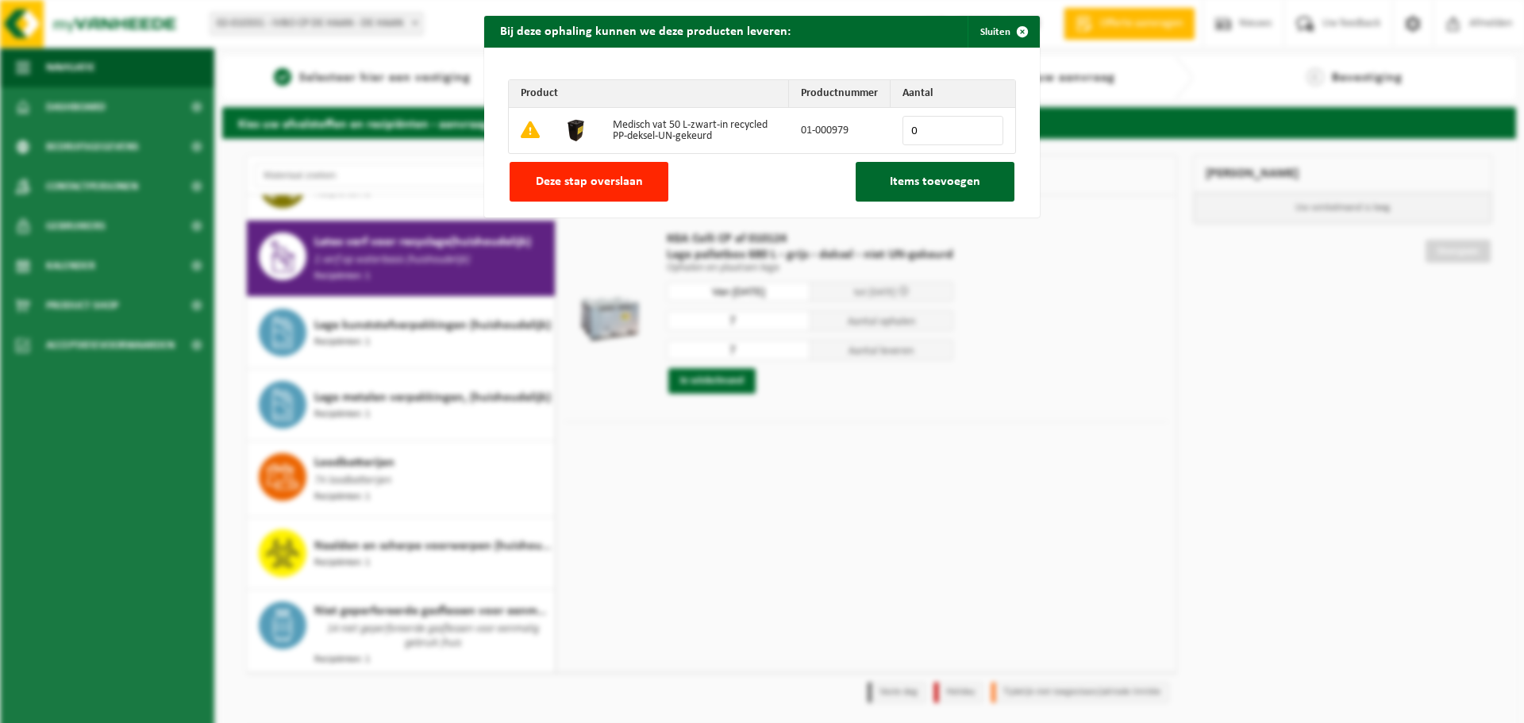
drag, startPoint x: 612, startPoint y: 186, endPoint x: 674, endPoint y: 164, distance: 65.8
click at [619, 183] on span "Deze stap overslaan" at bounding box center [589, 181] width 107 height 13
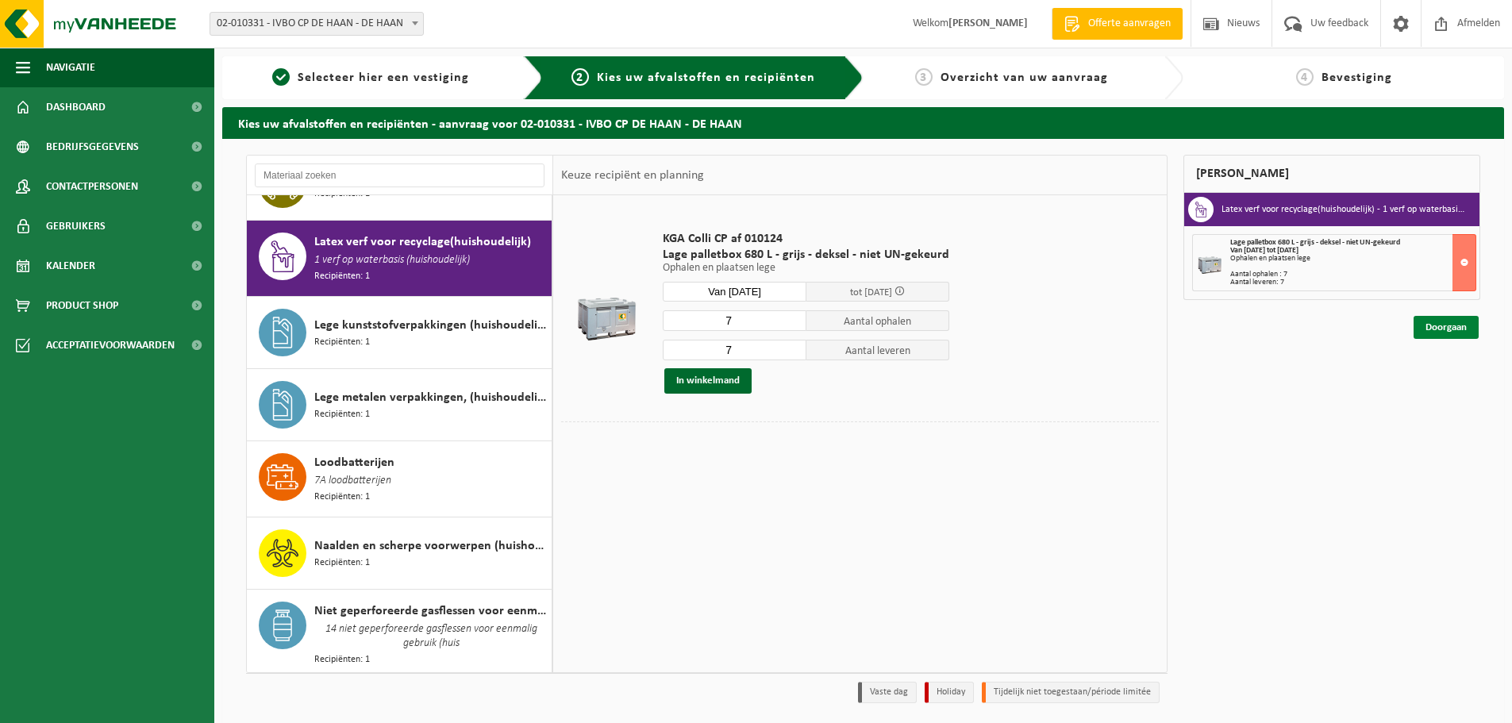
click at [1438, 329] on link "Doorgaan" at bounding box center [1445, 327] width 65 height 23
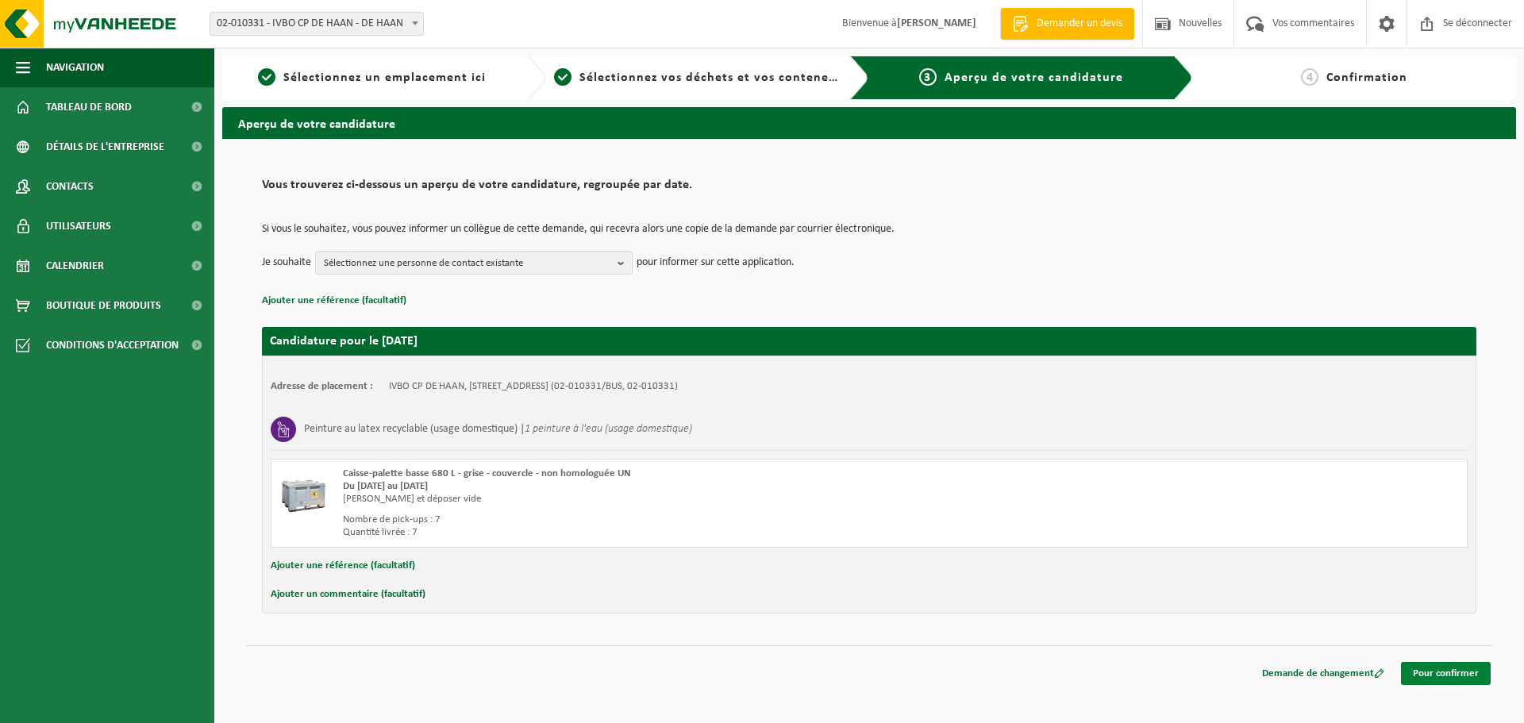
click at [1464, 674] on font "Pour confirmer" at bounding box center [1446, 673] width 66 height 10
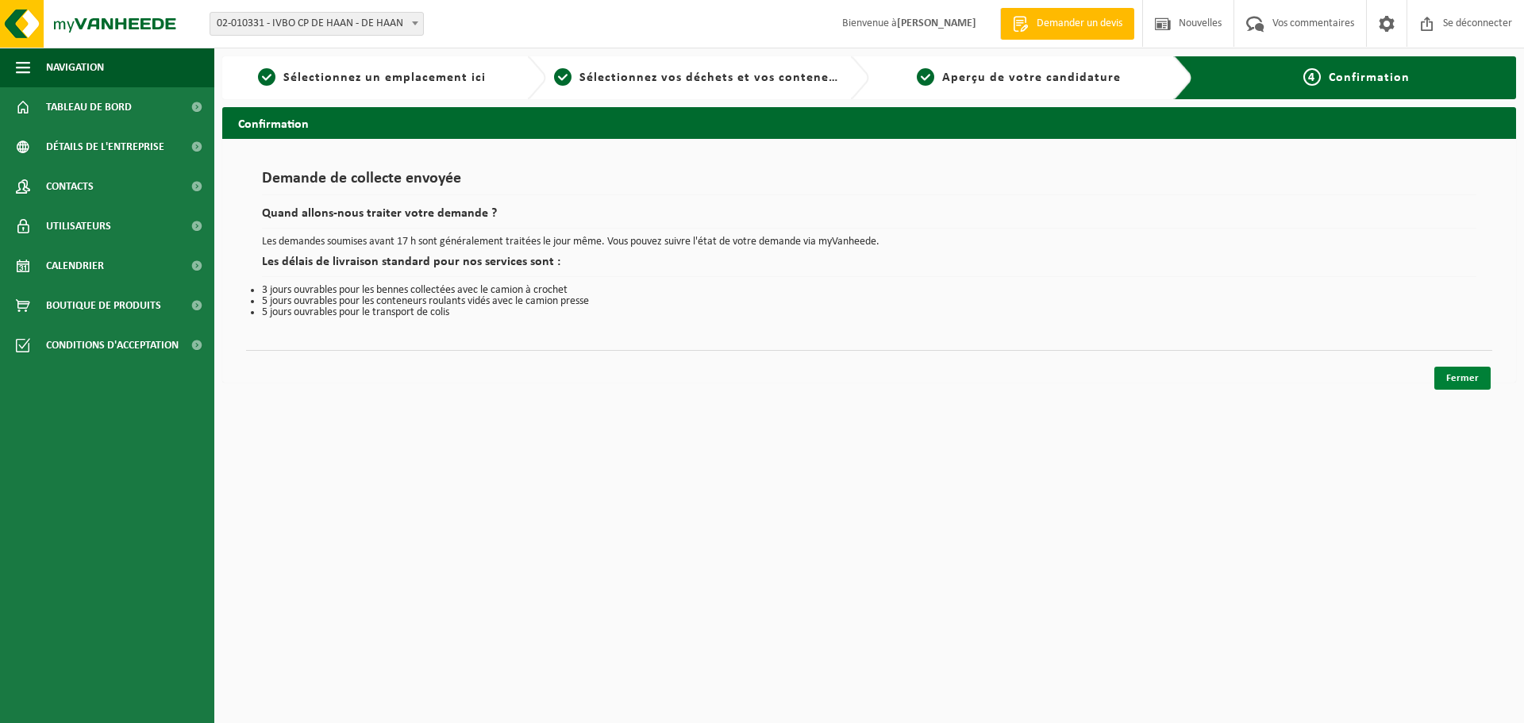
click at [1446, 378] on link "Fermer" at bounding box center [1462, 378] width 56 height 23
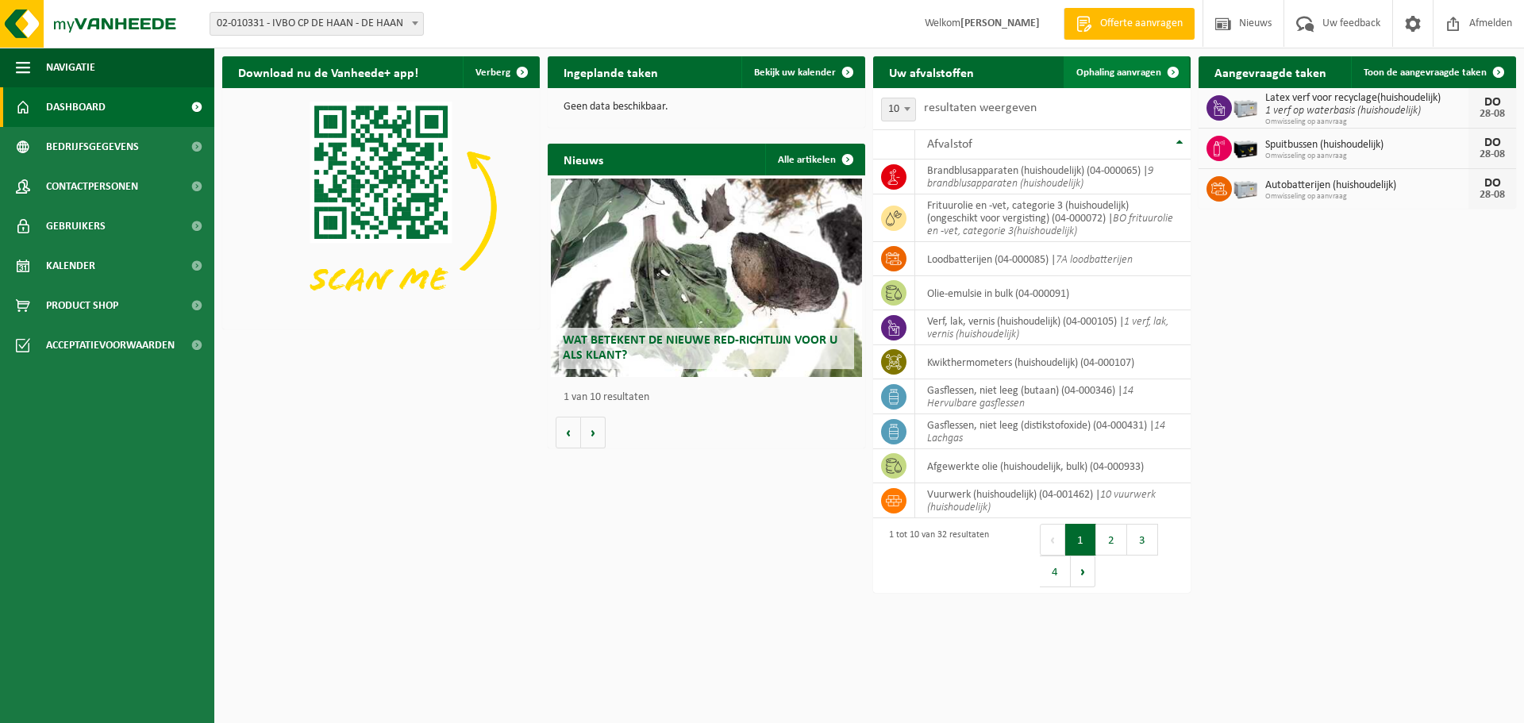
click at [1096, 76] on span "Ophaling aanvragen" at bounding box center [1118, 72] width 85 height 10
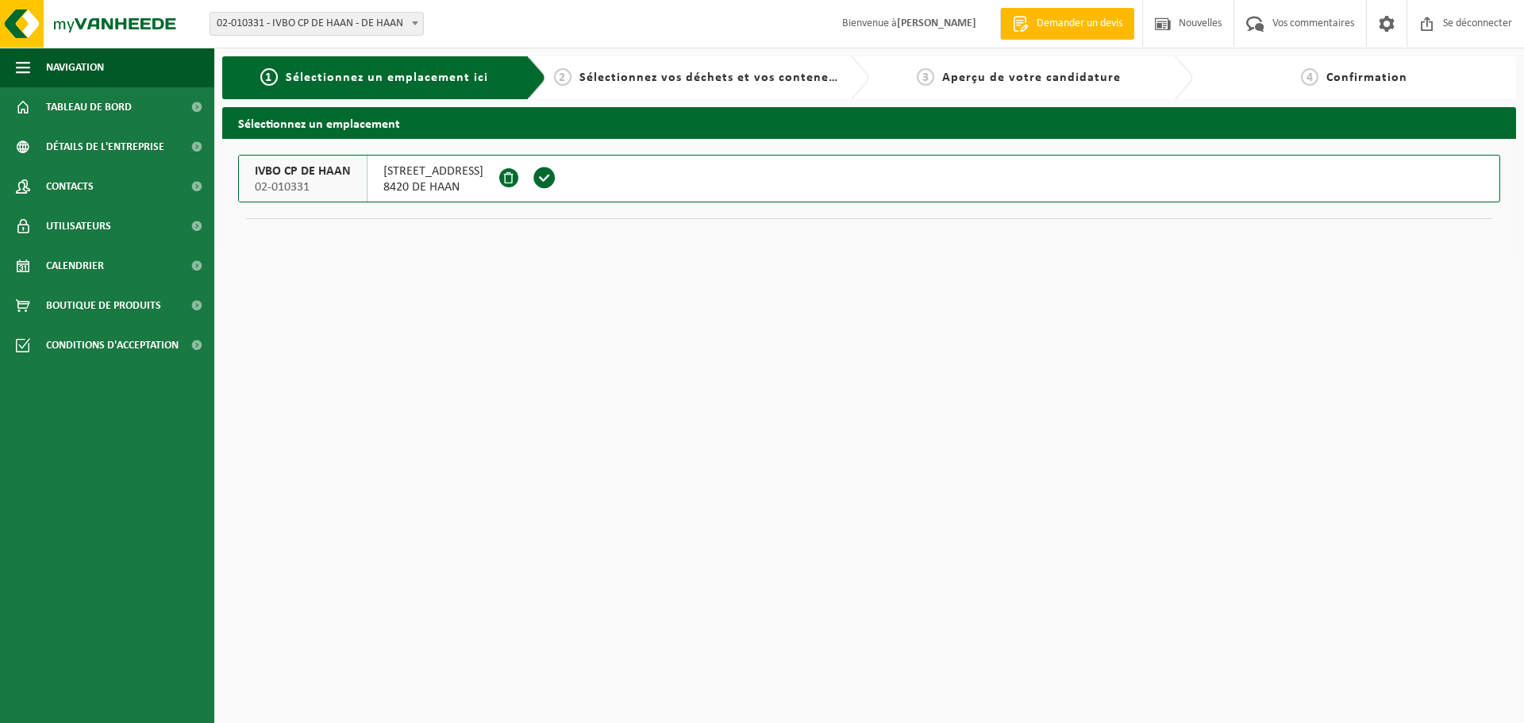
click at [532, 173] on span at bounding box center [544, 178] width 24 height 24
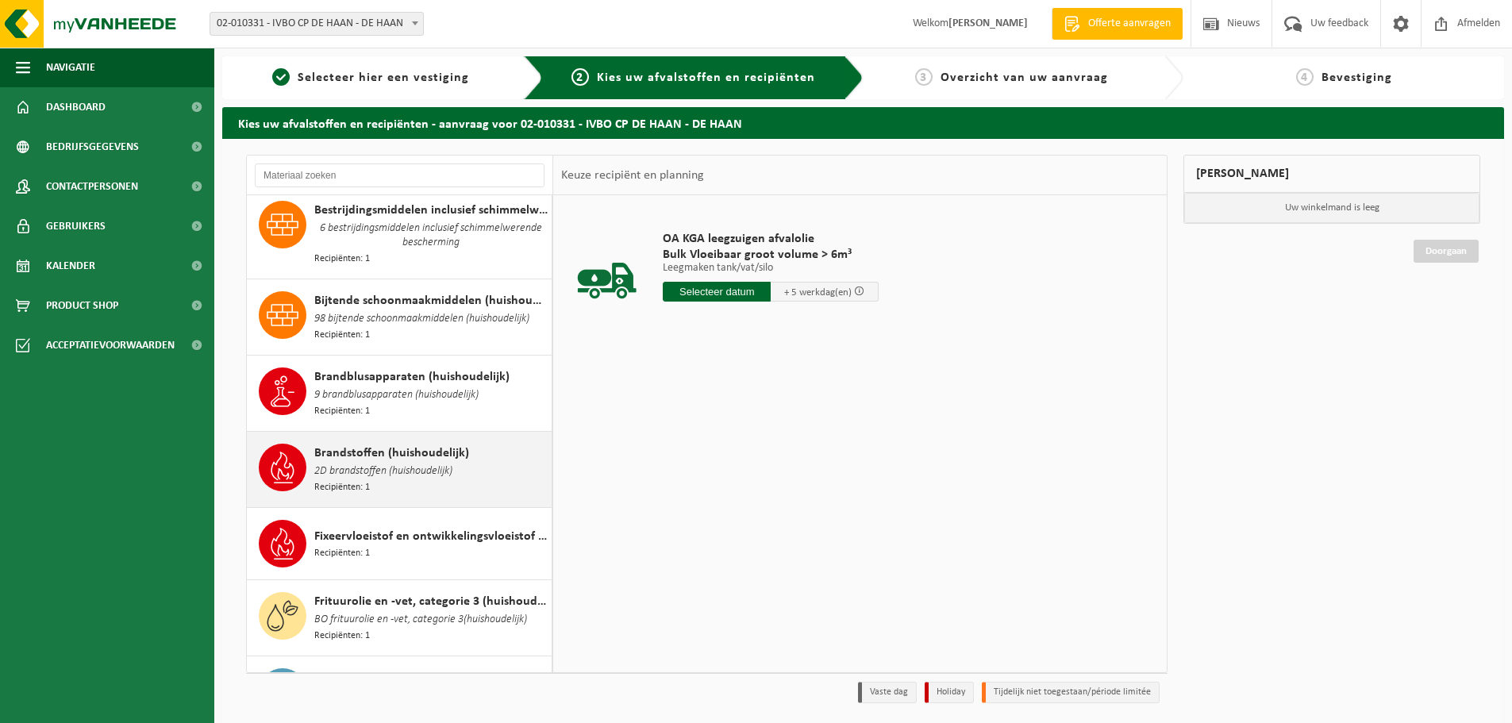
scroll to position [397, 0]
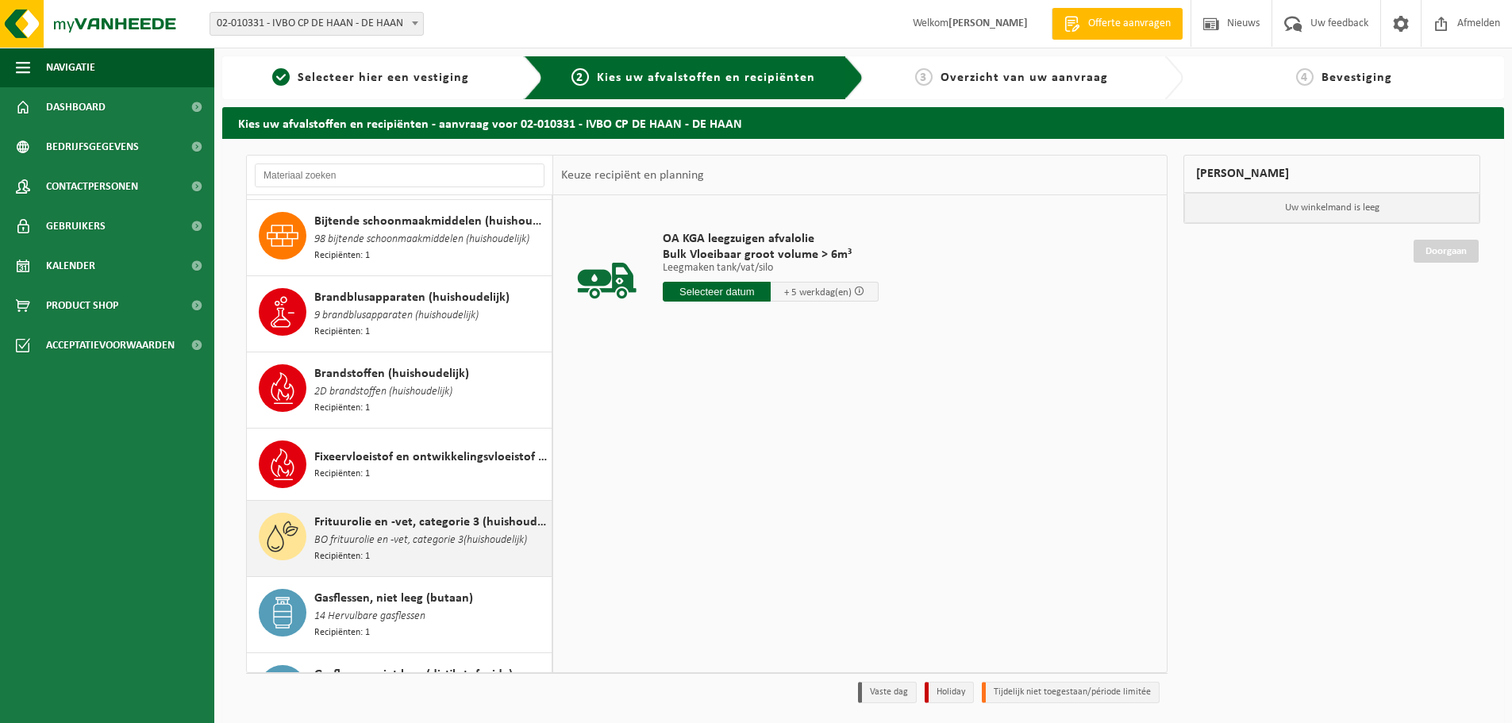
click at [375, 532] on span "BO frituurolie en -vet, categorie 3(huishoudelijk)" at bounding box center [420, 540] width 213 height 17
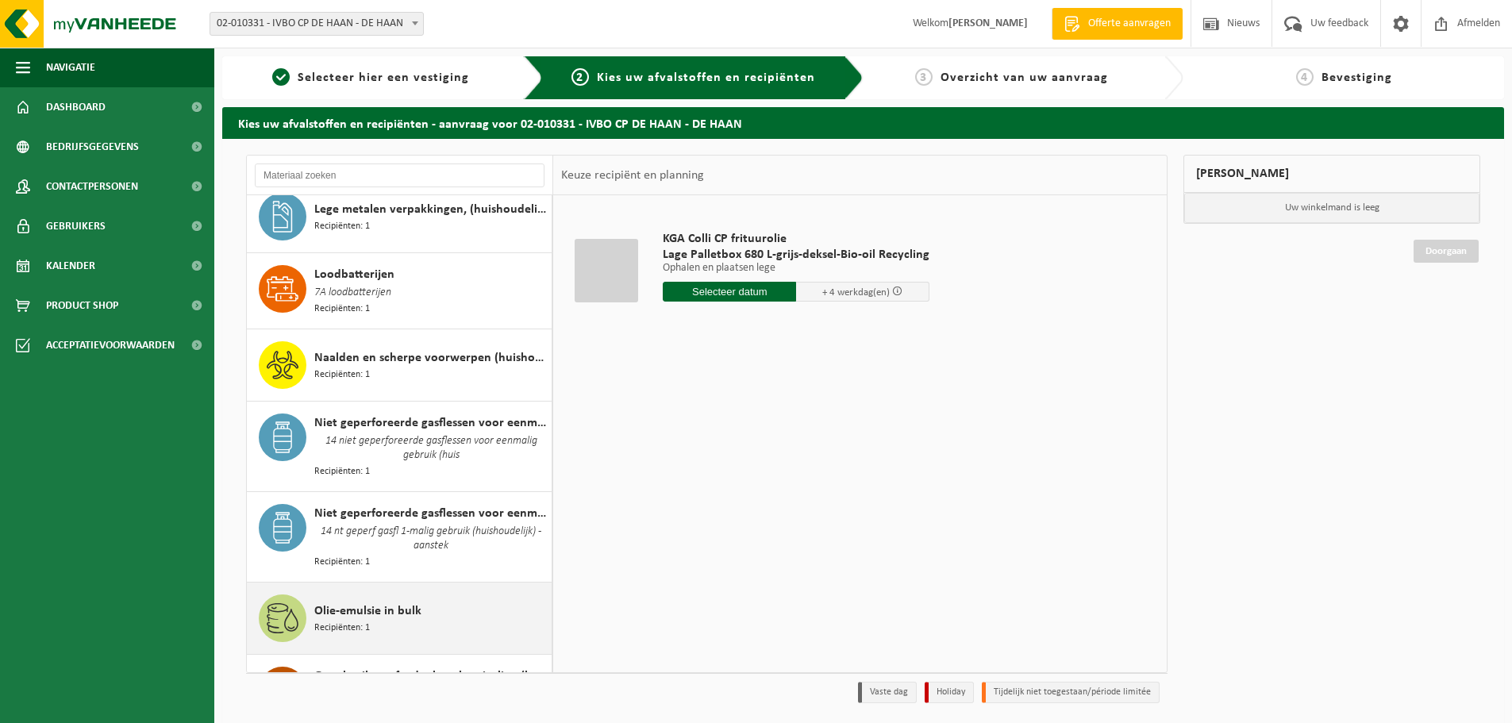
scroll to position [1321, 0]
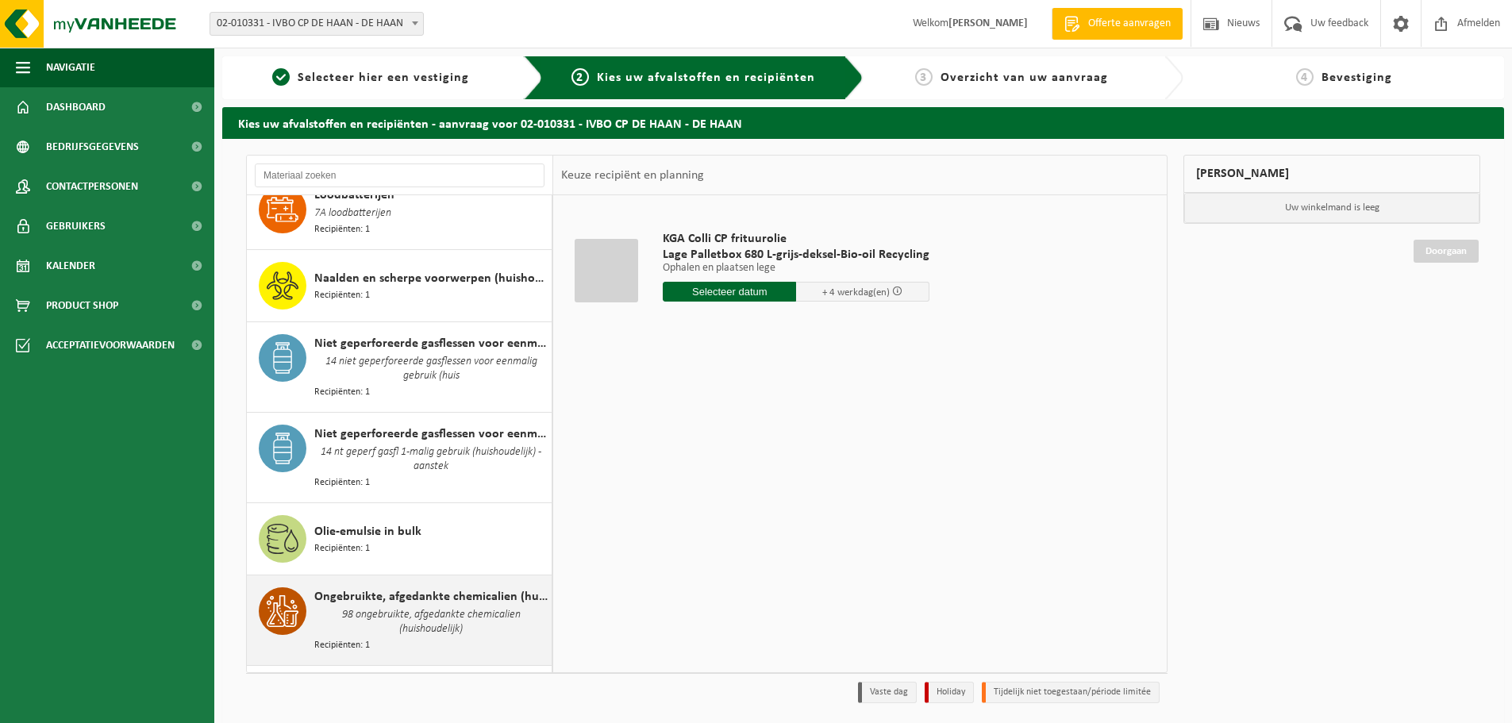
drag, startPoint x: 392, startPoint y: 535, endPoint x: 405, endPoint y: 545, distance: 16.4
click at [401, 545] on div "Afgewerkte olie (huishoudelijk, bulk) Recipiënten: 1 Analoge röntgenfoto’s en n…" at bounding box center [400, 433] width 306 height 477
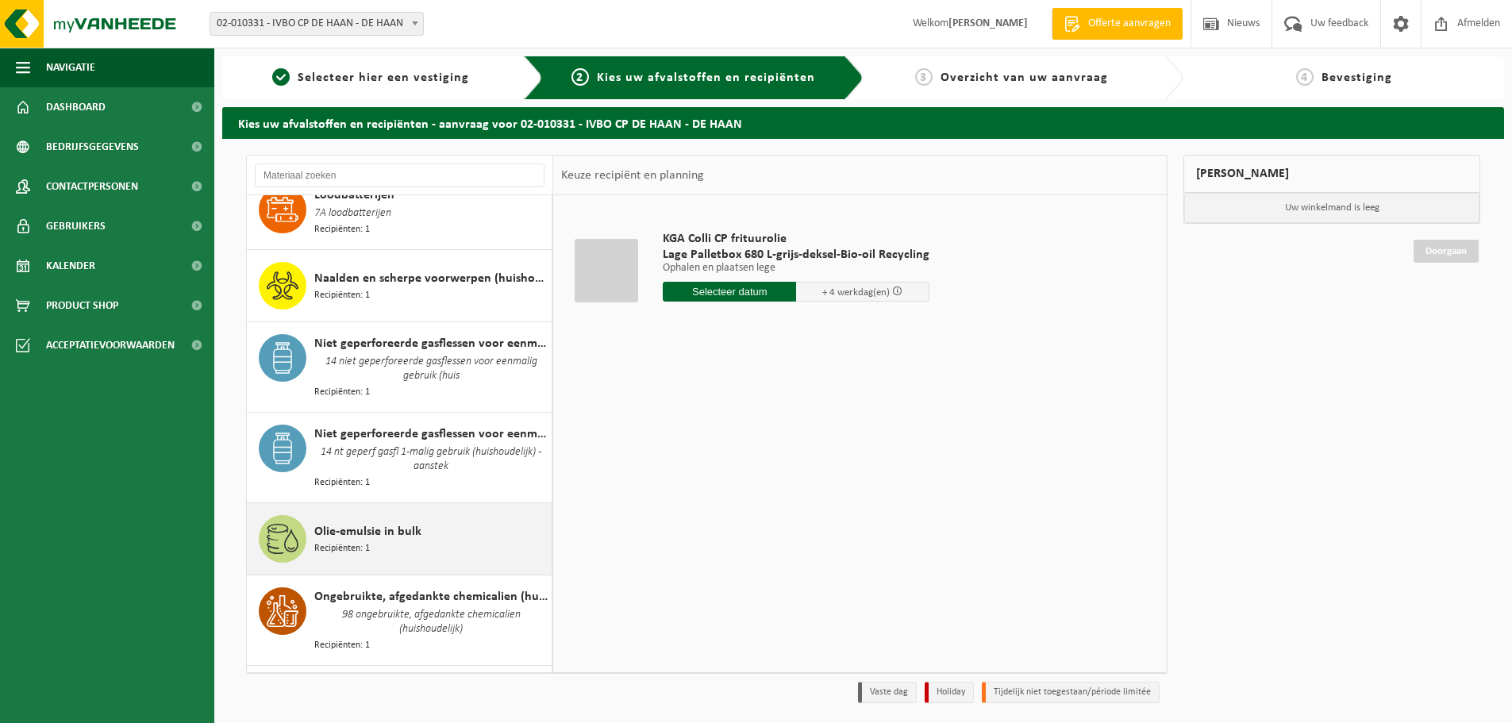
click at [382, 522] on span "Olie-emulsie in bulk" at bounding box center [367, 531] width 107 height 19
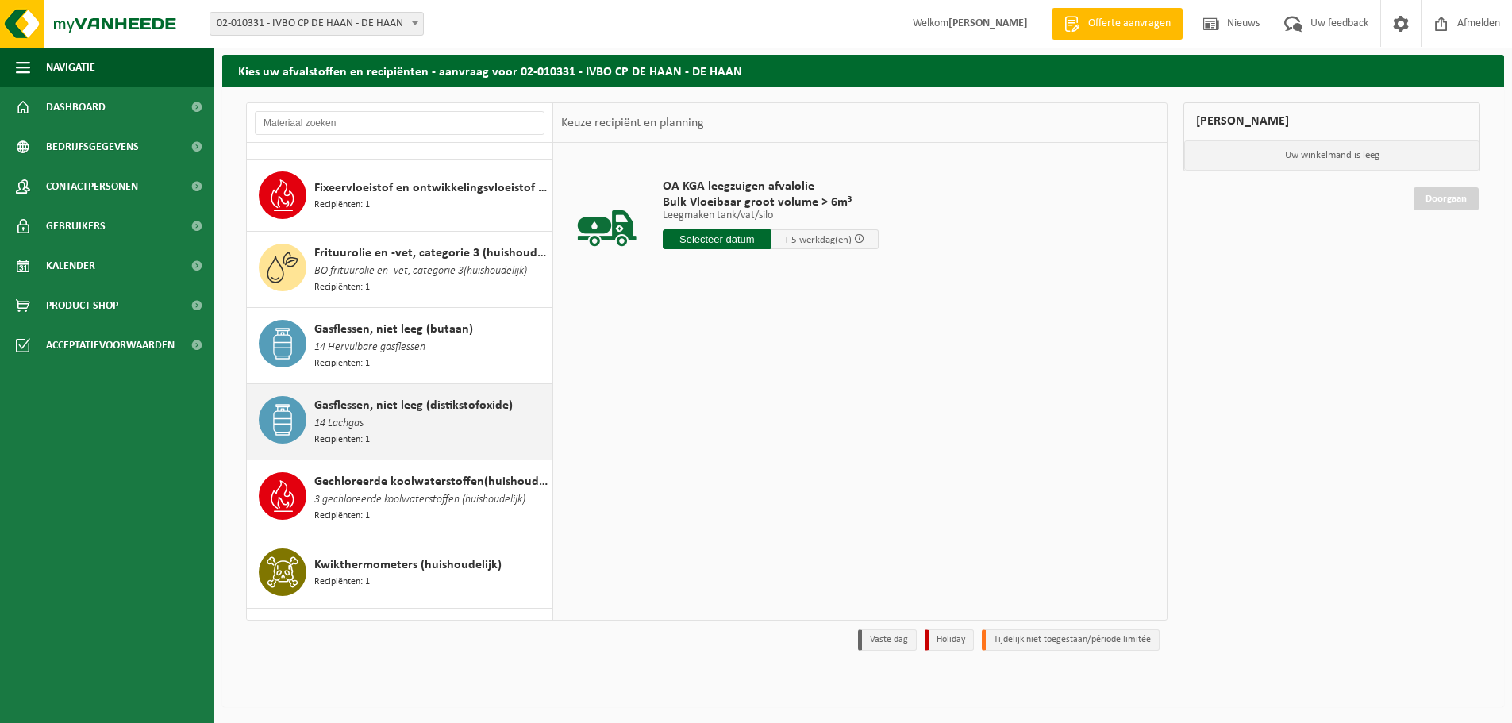
scroll to position [455, 0]
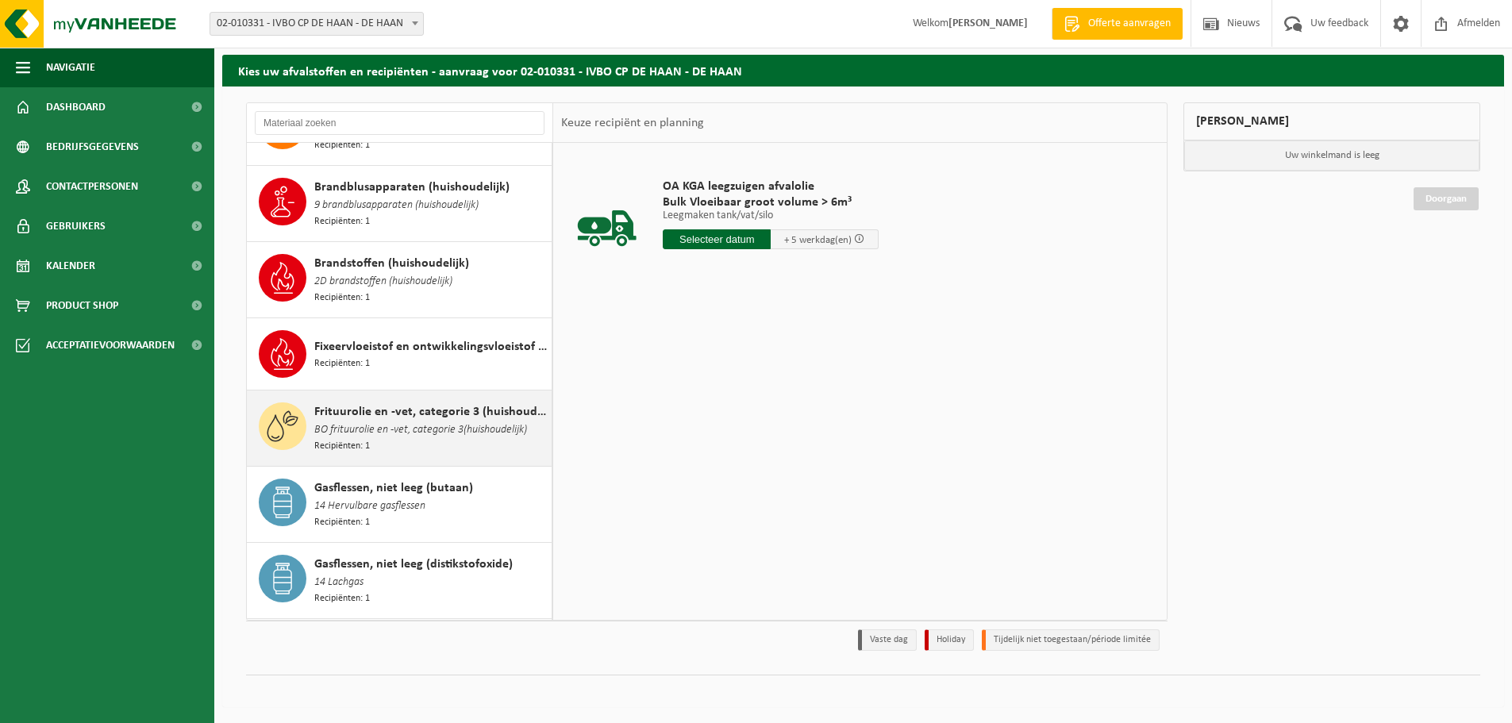
click at [383, 421] on span "BO frituurolie en -vet, categorie 3(huishoudelijk)" at bounding box center [420, 429] width 213 height 17
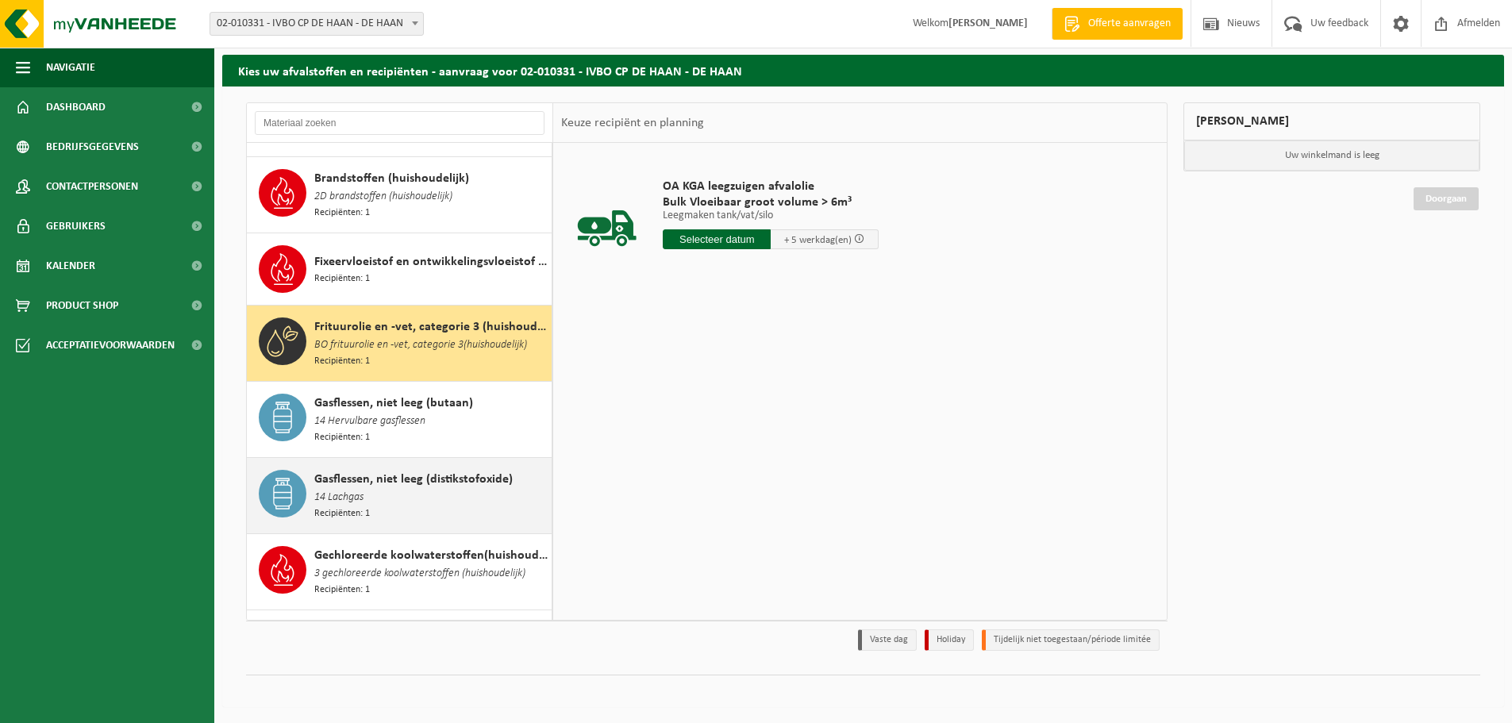
scroll to position [686, 0]
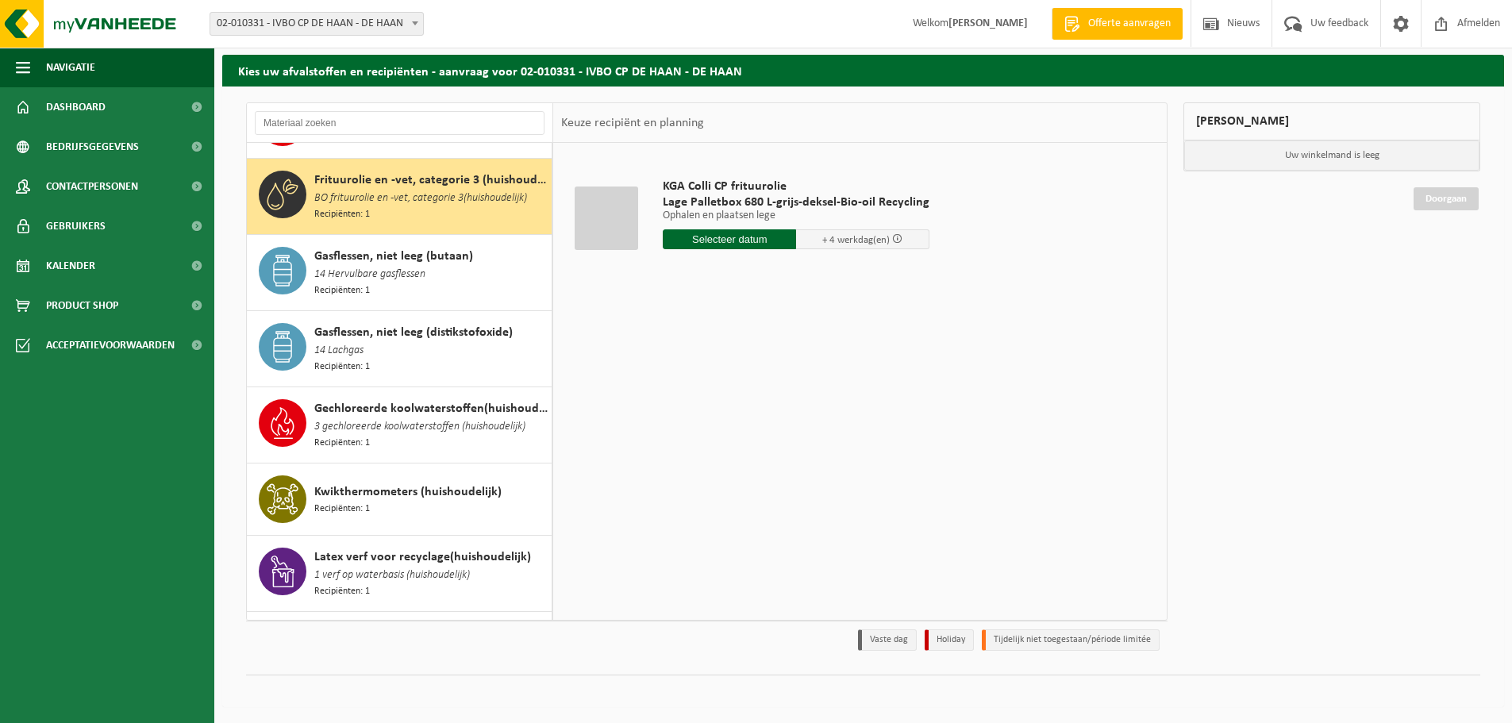
click at [717, 237] on input "text" at bounding box center [729, 239] width 133 height 20
click at [762, 425] on div "28" at bounding box center [762, 430] width 28 height 25
type input "Van 2025-08-28"
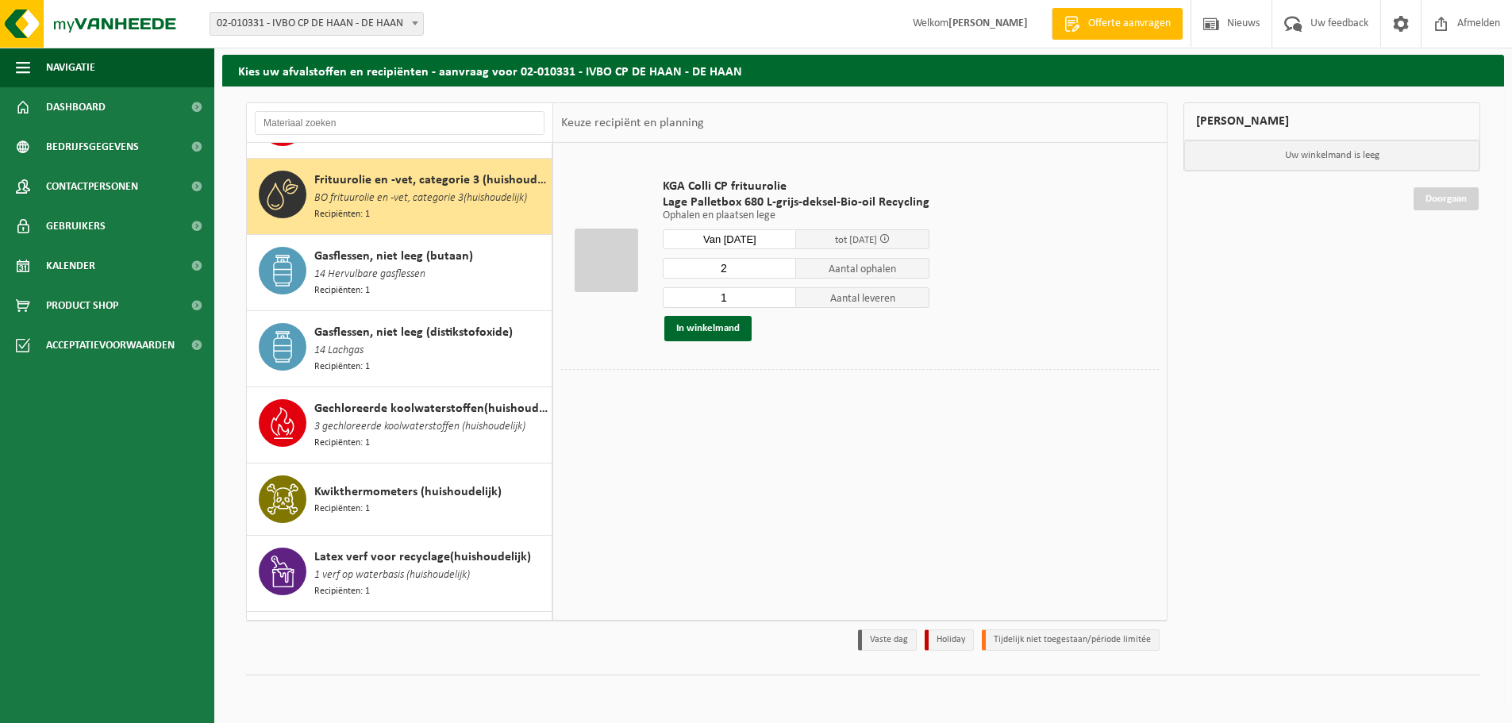
click at [782, 263] on input "2" at bounding box center [729, 268] width 133 height 21
click at [782, 264] on input "3" at bounding box center [729, 268] width 133 height 21
click at [782, 264] on input "4" at bounding box center [729, 268] width 133 height 21
click at [782, 264] on input "5" at bounding box center [729, 268] width 133 height 21
click at [782, 264] on input "6" at bounding box center [729, 268] width 133 height 21
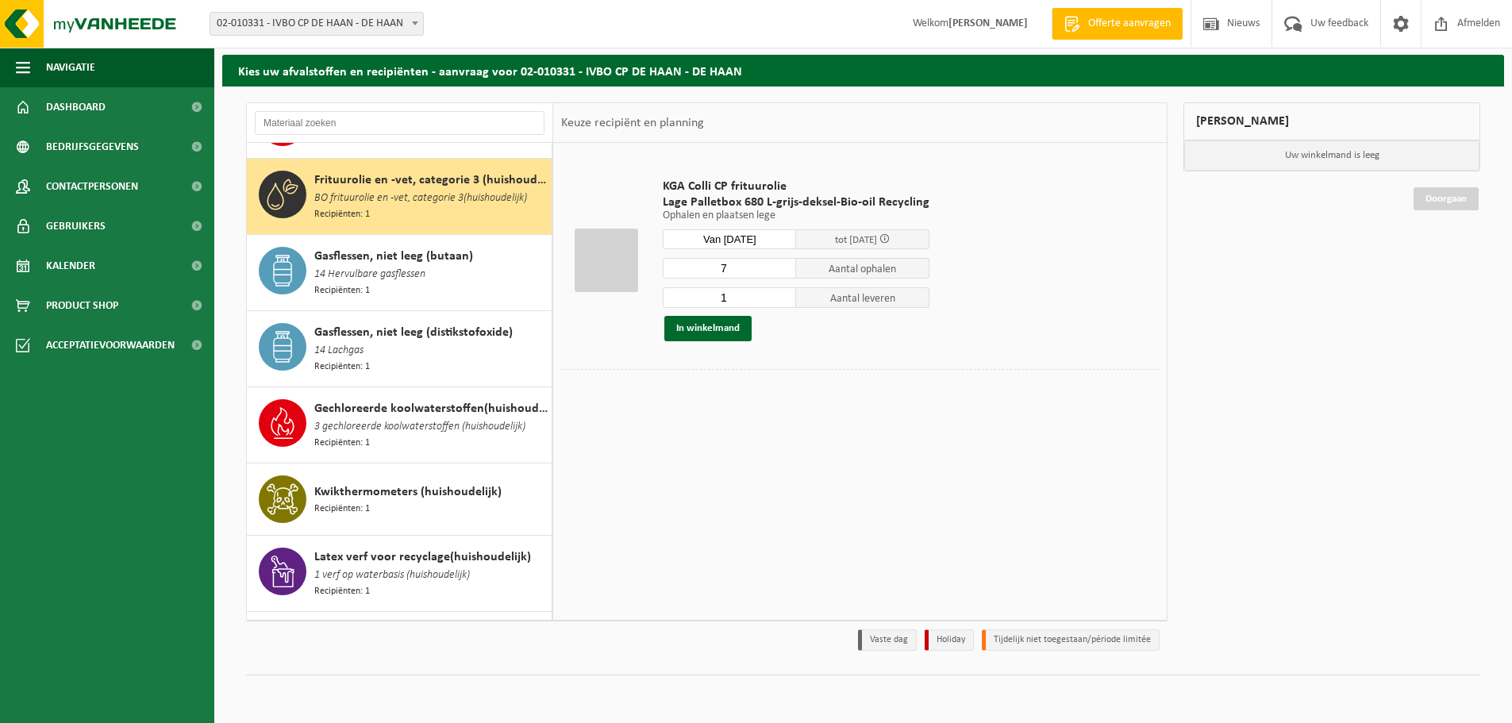
type input "7"
click at [782, 264] on input "7" at bounding box center [729, 268] width 133 height 21
click at [781, 293] on input "2" at bounding box center [729, 297] width 133 height 21
click at [781, 293] on input "3" at bounding box center [729, 297] width 133 height 21
click at [781, 293] on input "4" at bounding box center [729, 297] width 133 height 21
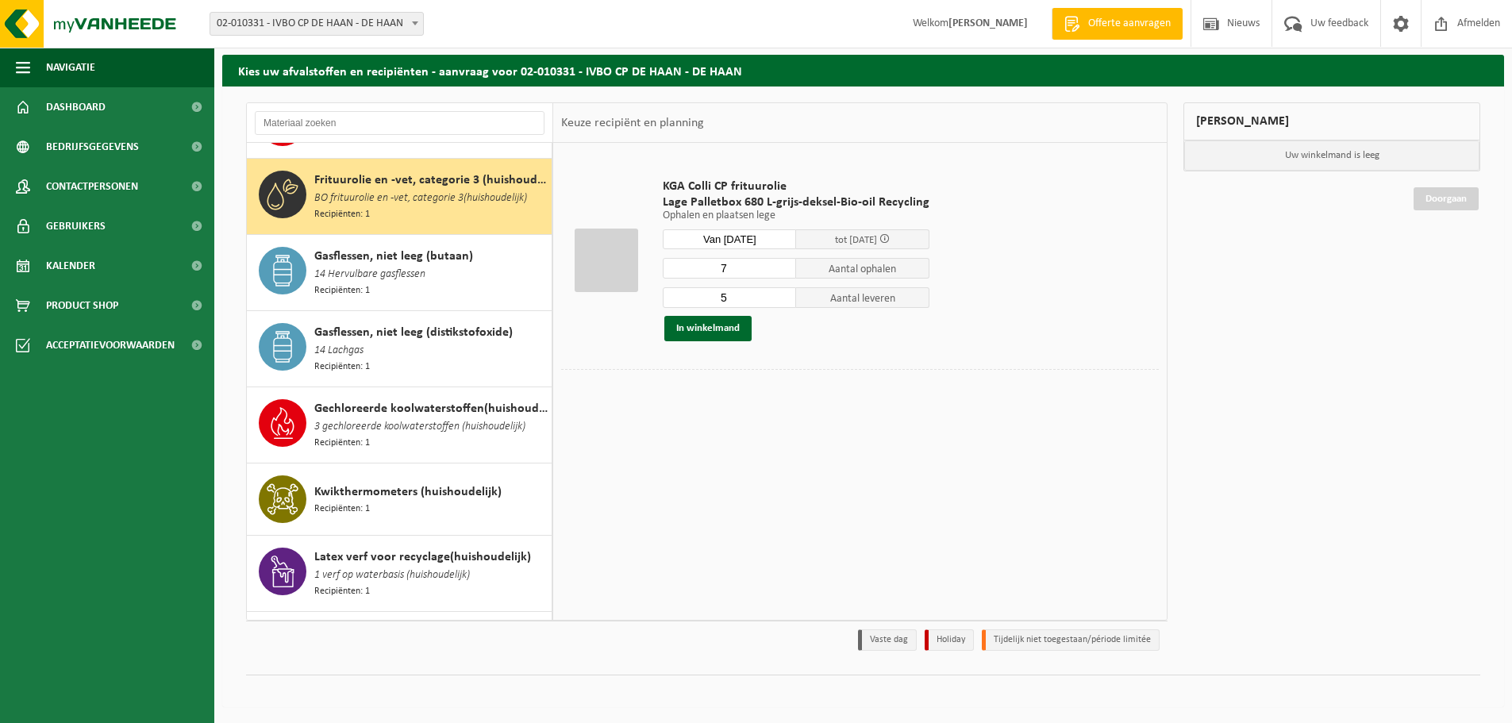
click at [781, 293] on input "5" at bounding box center [729, 297] width 133 height 21
click at [781, 293] on input "6" at bounding box center [729, 297] width 133 height 21
type input "7"
click at [781, 293] on input "7" at bounding box center [729, 297] width 133 height 21
click at [729, 335] on button "In winkelmand" at bounding box center [707, 328] width 87 height 25
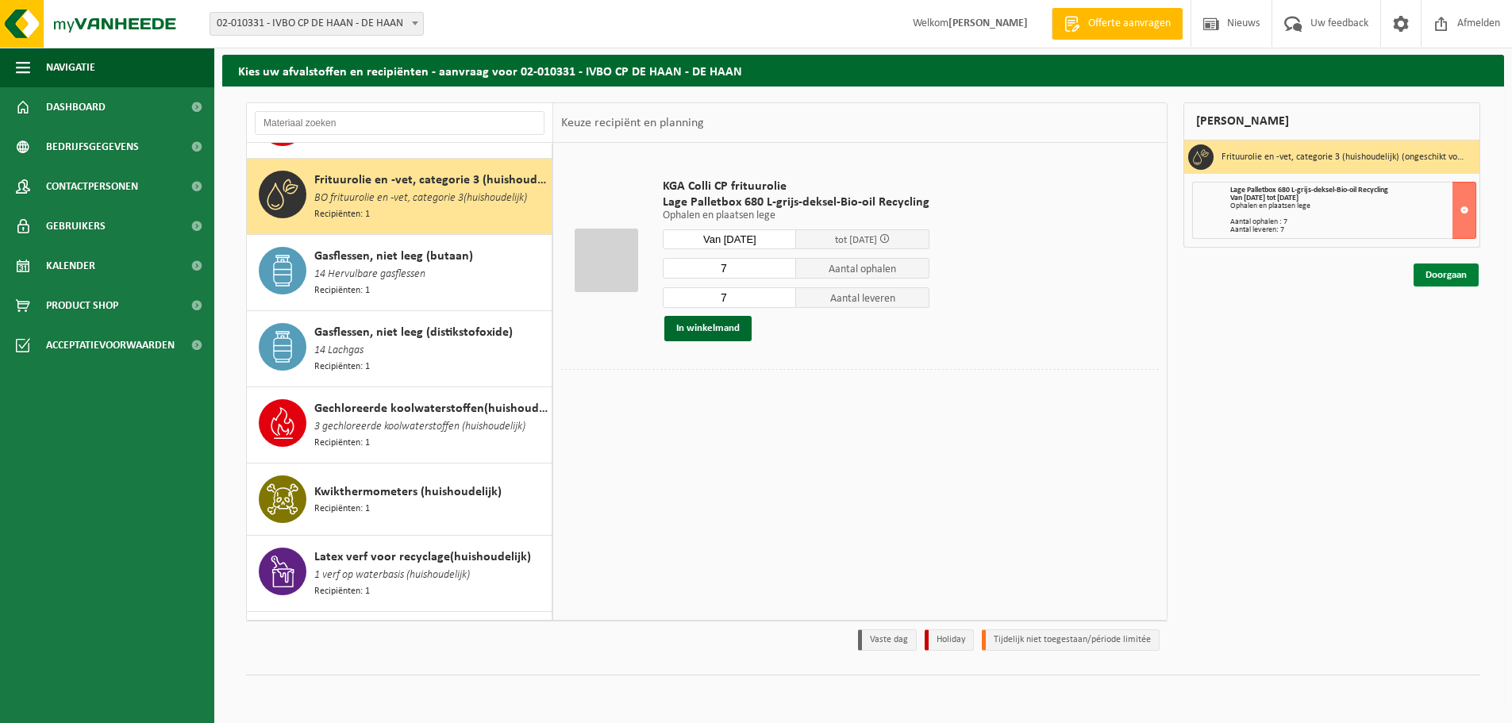
click at [1447, 271] on link "Doorgaan" at bounding box center [1445, 274] width 65 height 23
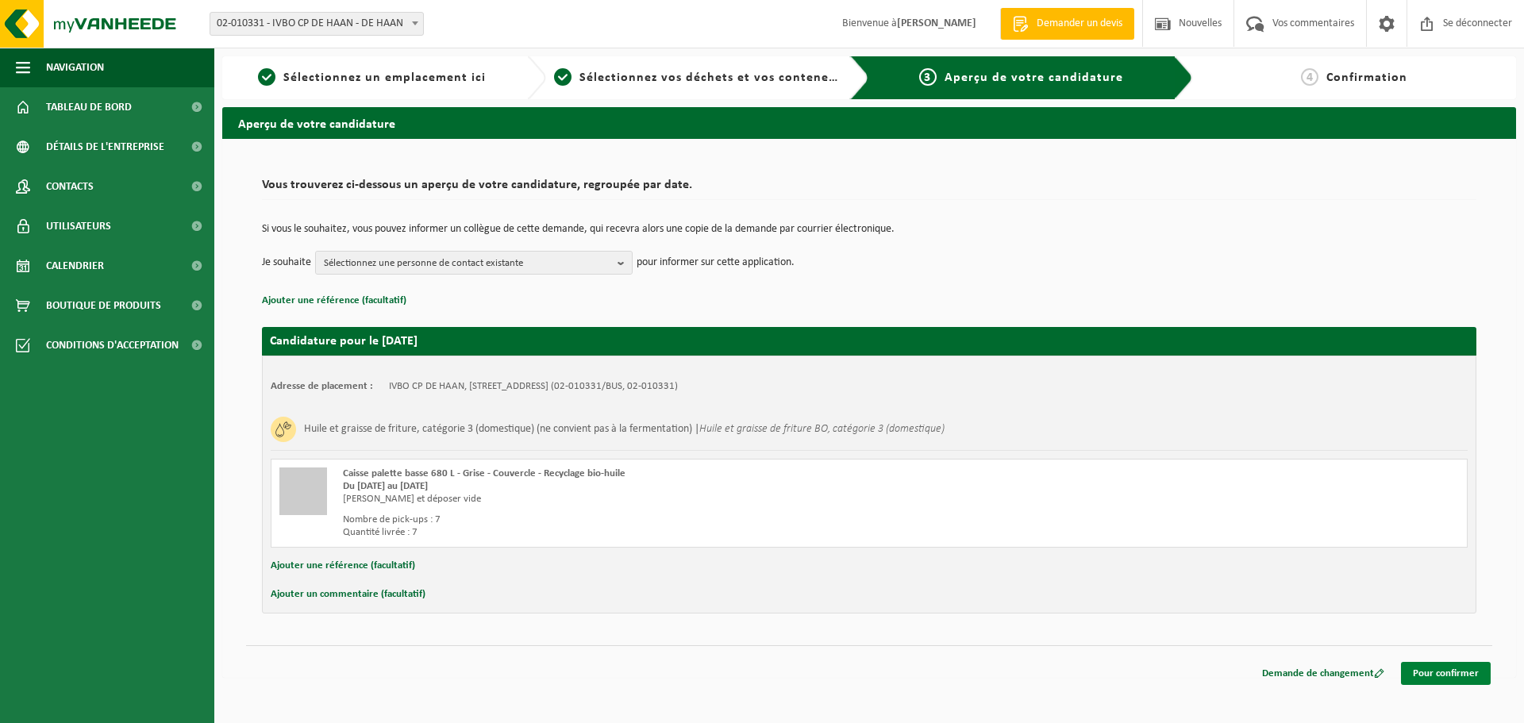
click at [1462, 675] on font "Pour confirmer" at bounding box center [1446, 673] width 66 height 10
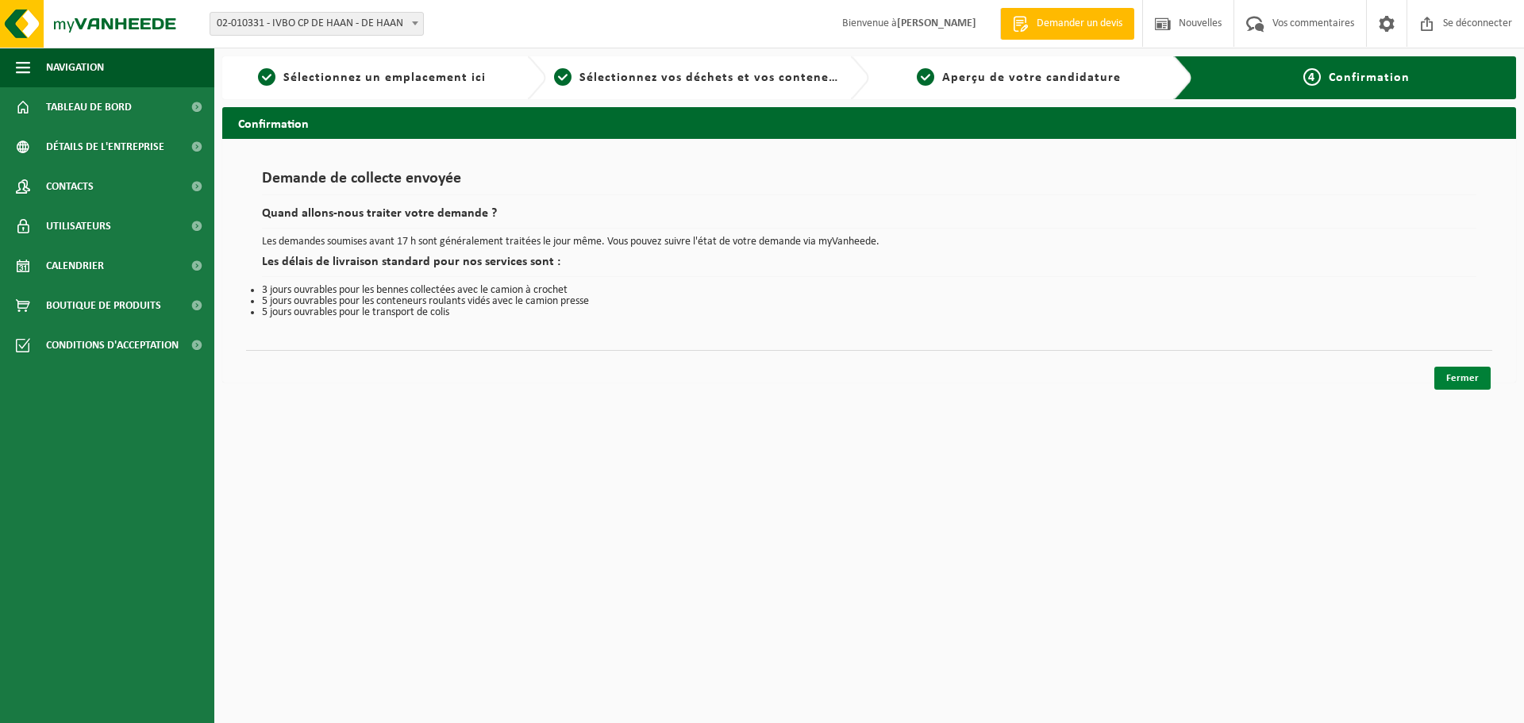
click at [1448, 371] on link "Fermer" at bounding box center [1462, 378] width 56 height 23
